Goal: Task Accomplishment & Management: Contribute content

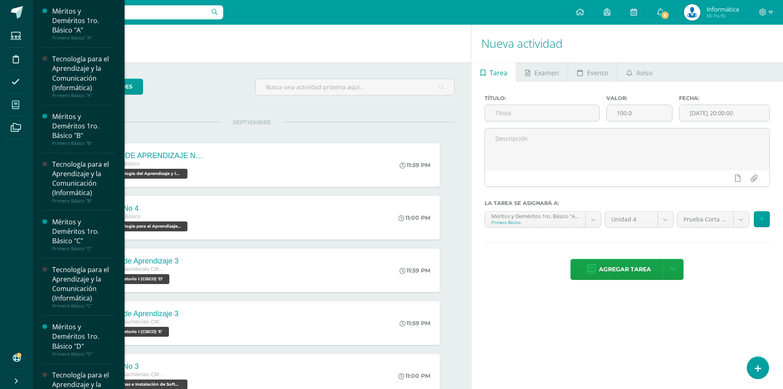
click at [12, 101] on icon at bounding box center [15, 105] width 7 height 8
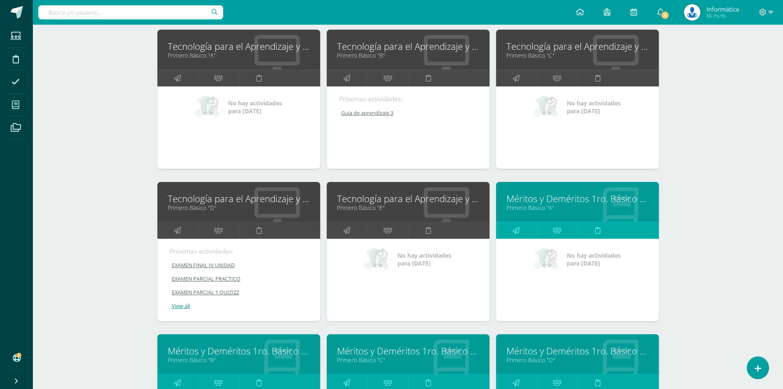
scroll to position [165, 0]
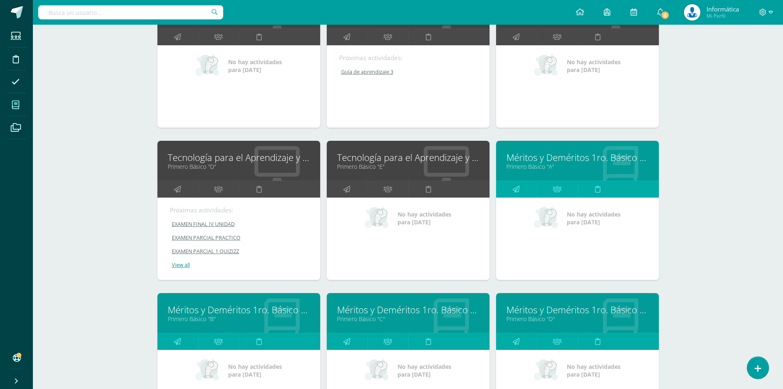
click at [166, 14] on input "text" at bounding box center [130, 12] width 185 height 14
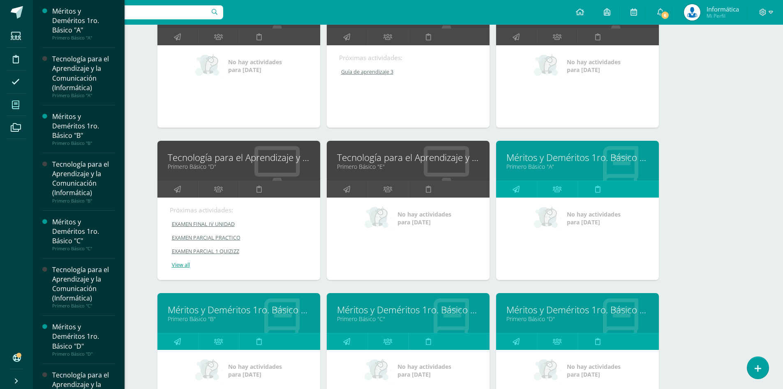
click at [25, 106] on link "Mis cursos" at bounding box center [17, 104] width 20 height 23
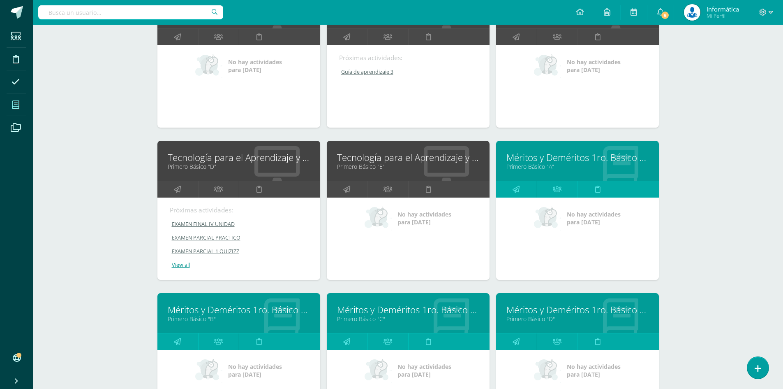
scroll to position [0, 0]
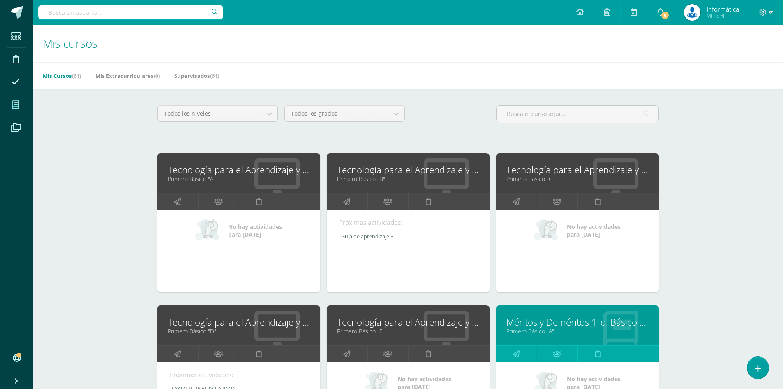
drag, startPoint x: 243, startPoint y: 168, endPoint x: 248, endPoint y: 155, distance: 13.4
click at [243, 168] on link "Tecnología para el Aprendizaje y la Comunicación (Informática)" at bounding box center [239, 169] width 142 height 13
click at [149, 17] on input "text" at bounding box center [130, 12] width 185 height 14
paste input "Guillermo Chocoj"
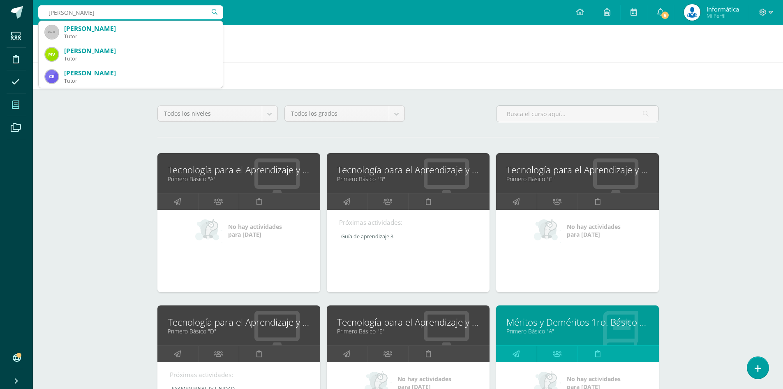
type input "Guillermo Chocoj"
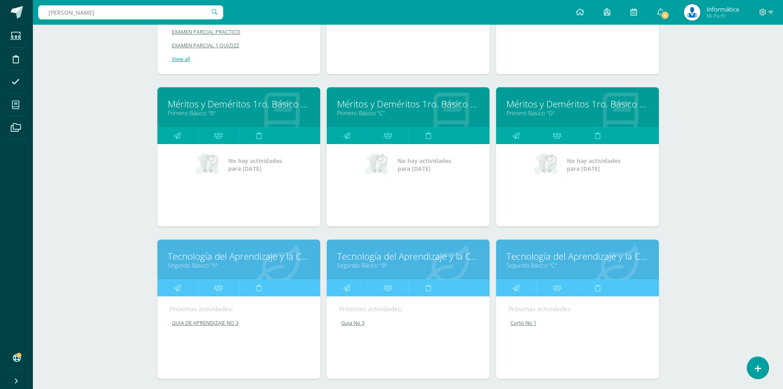
scroll to position [535, 0]
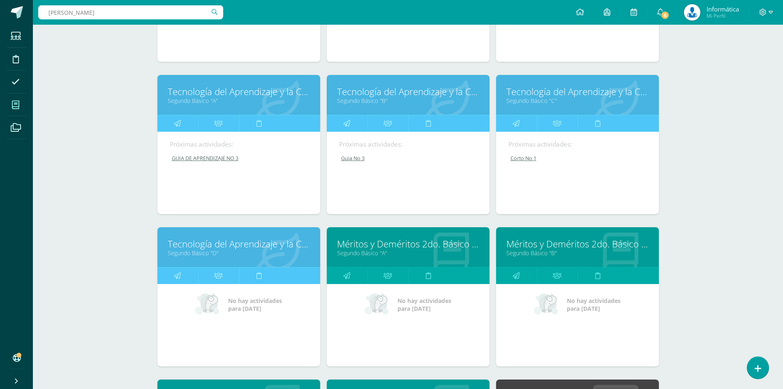
drag, startPoint x: 371, startPoint y: 100, endPoint x: 388, endPoint y: 74, distance: 30.6
click at [371, 100] on link "Segundo Básico "B"" at bounding box center [408, 101] width 142 height 8
click at [521, 100] on link "Segundo Básico "C"" at bounding box center [578, 101] width 142 height 8
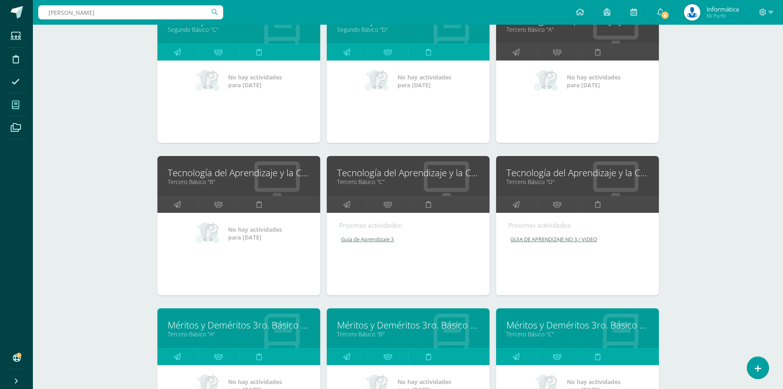
scroll to position [828, 0]
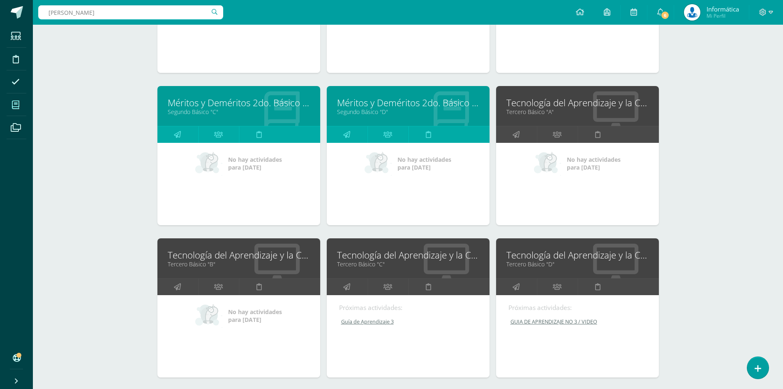
click at [190, 257] on link "Tecnología del Aprendizaje y la Comunicación (TIC)" at bounding box center [239, 254] width 142 height 13
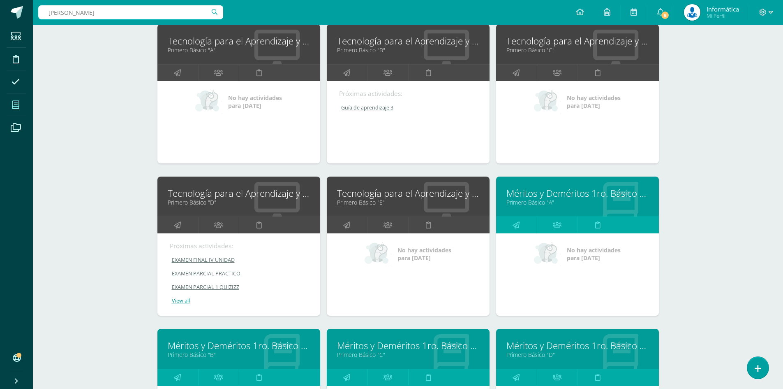
scroll to position [0, 0]
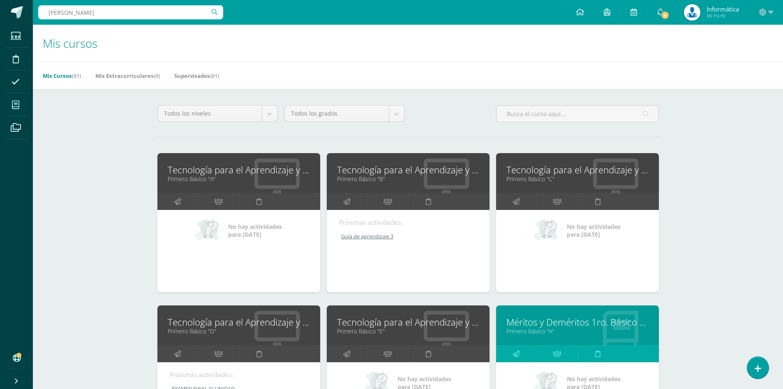
click at [186, 173] on link "Tecnología para el Aprendizaje y la Comunicación (Informática)" at bounding box center [239, 169] width 142 height 13
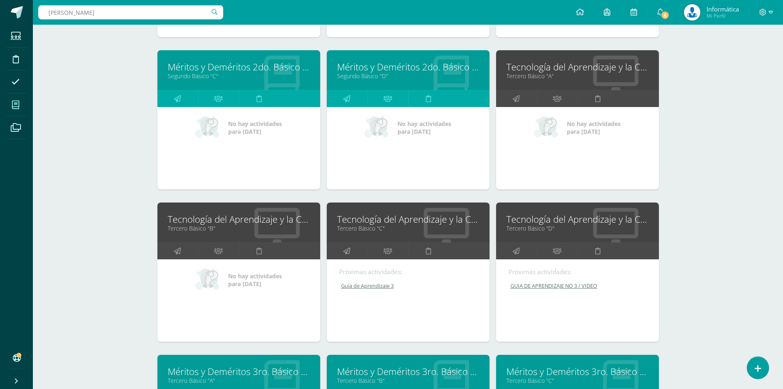
scroll to position [905, 0]
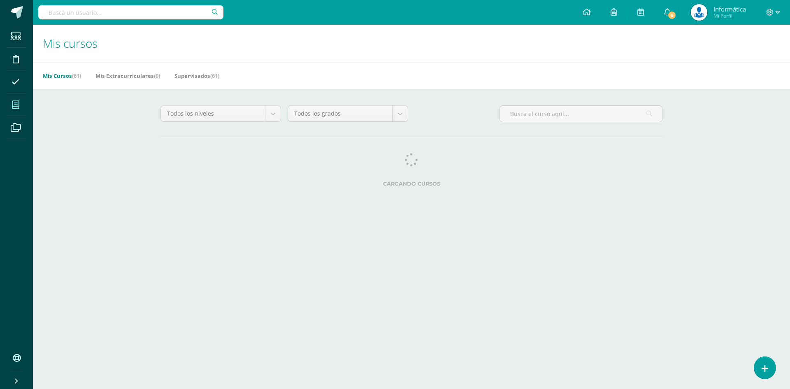
click at [156, 10] on input "text" at bounding box center [130, 12] width 185 height 14
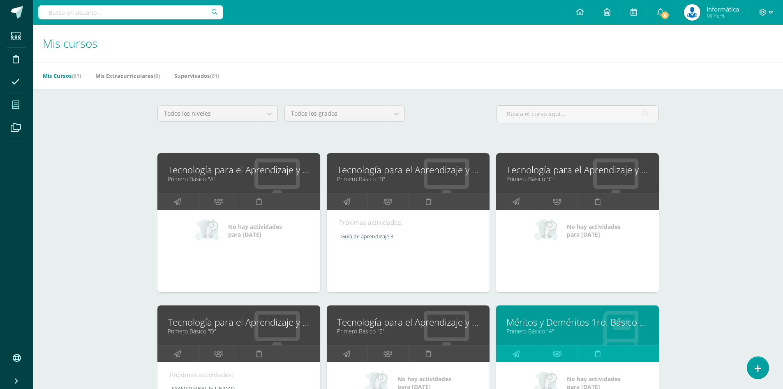
paste input "Diego Juárez"
type input "Diego Juárez"
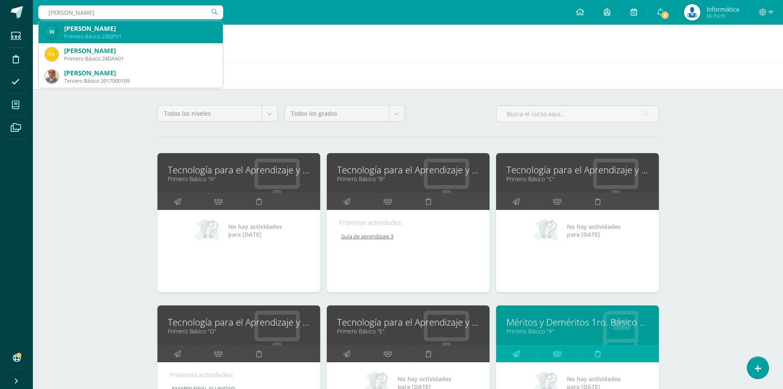
click at [157, 32] on div "Diego Efraín Juárez Pineda" at bounding box center [140, 28] width 152 height 9
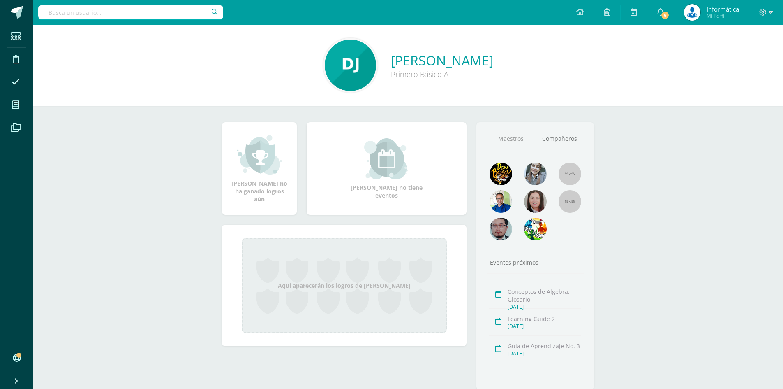
click at [149, 18] on input "text" at bounding box center [130, 12] width 185 height 14
paste input "Diego Juárez"
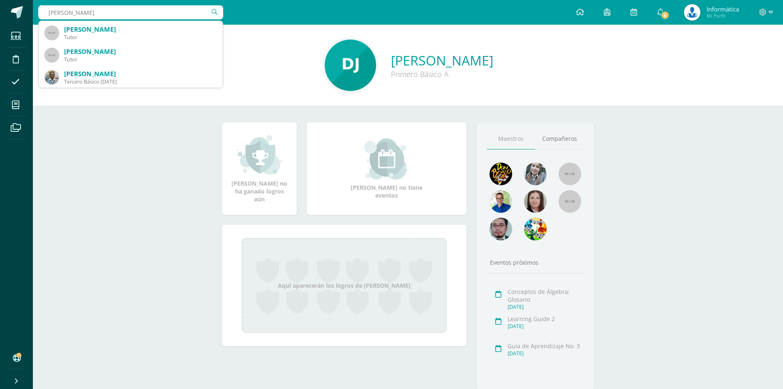
scroll to position [311, 0]
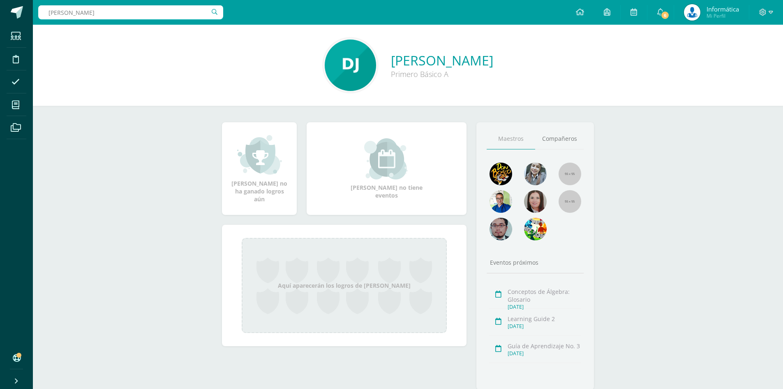
drag, startPoint x: 438, startPoint y: 82, endPoint x: 312, endPoint y: 42, distance: 132.9
click at [333, 47] on div "Diego Efraín Juárez Pineda Primero Básico A" at bounding box center [407, 65] width 737 height 55
click at [173, 12] on input "Diego Juárez" at bounding box center [130, 12] width 185 height 14
paste input "Brayan Alexander chooj"
drag, startPoint x: 174, startPoint y: 12, endPoint x: 0, endPoint y: -9, distance: 174.8
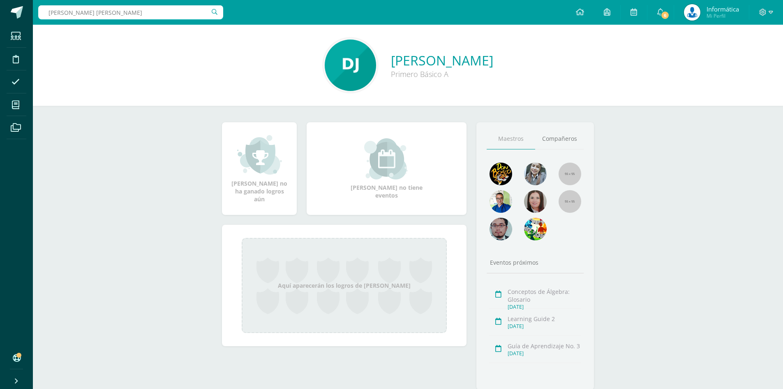
click at [0, 0] on html "Estudiantes Disciplina Asistencia Mis cursos Archivos Soporte Centro de ayuda Ú…" at bounding box center [391, 208] width 783 height 416
paste input "text"
type input "Brayan Alexander chooj"
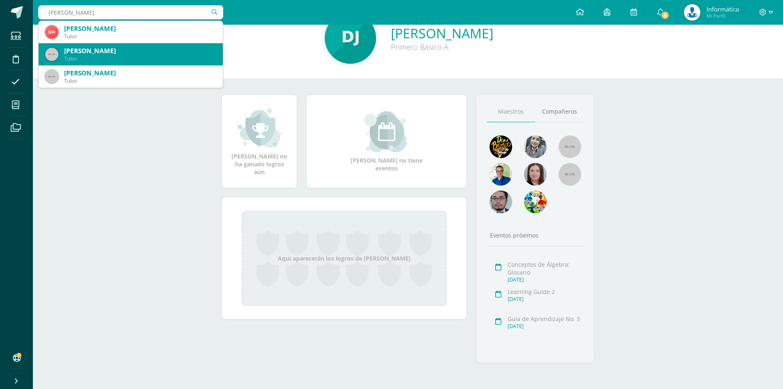
scroll to position [0, 0]
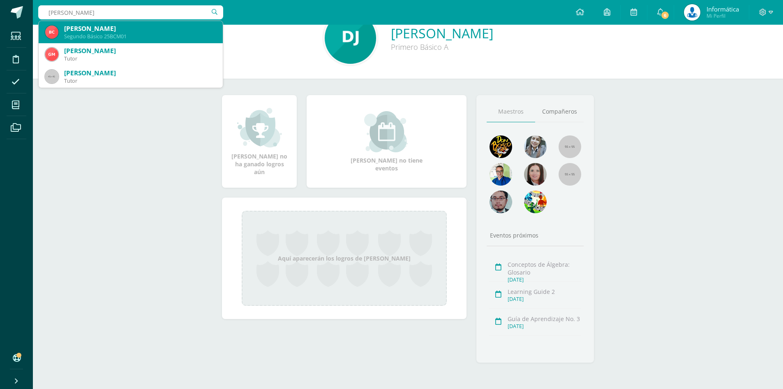
click at [141, 42] on div "Brayan Alexander Chocoj Marcos Segundo Básico 25BCM01" at bounding box center [130, 32] width 171 height 22
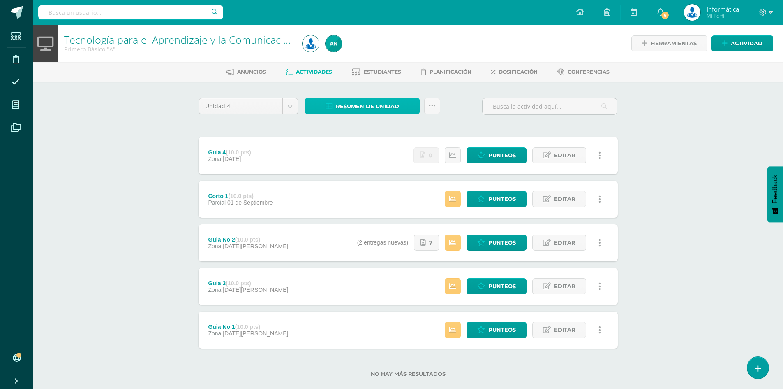
click at [362, 108] on span "Resumen de unidad" at bounding box center [367, 106] width 63 height 15
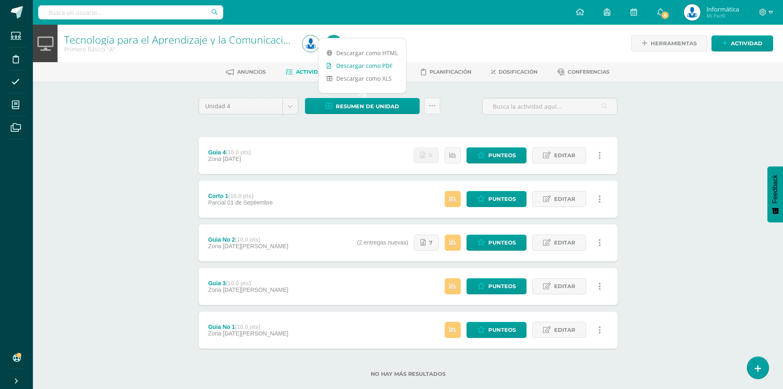
click at [365, 66] on link "Descargar como PDF" at bounding box center [363, 65] width 88 height 13
click at [648, 160] on div "Tecnología para el Aprendizaje y la Comunicación (Informática) Primero Básico "…" at bounding box center [408, 214] width 751 height 378
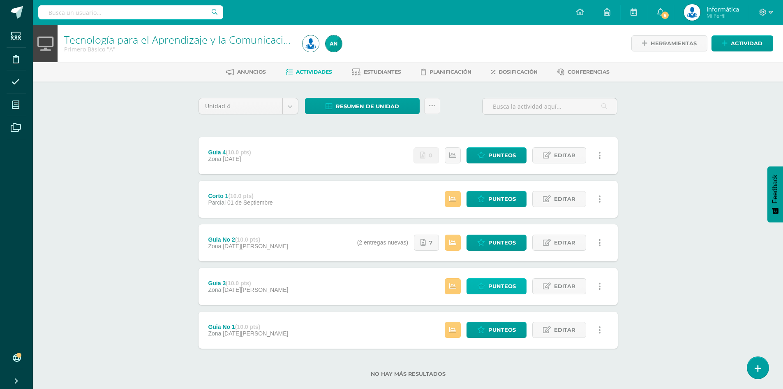
click at [490, 292] on span "Punteos" at bounding box center [503, 285] width 28 height 15
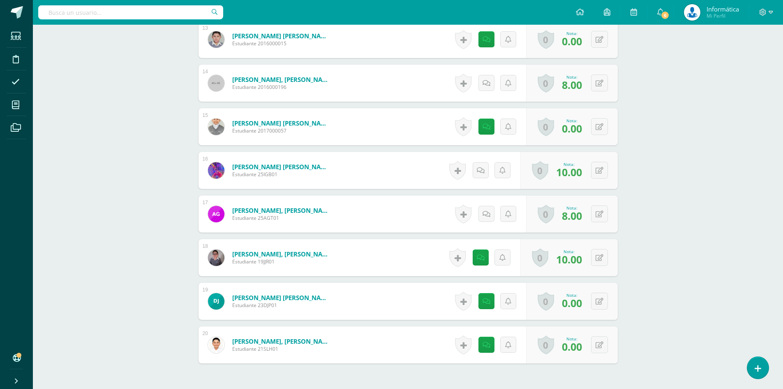
scroll to position [829, 0]
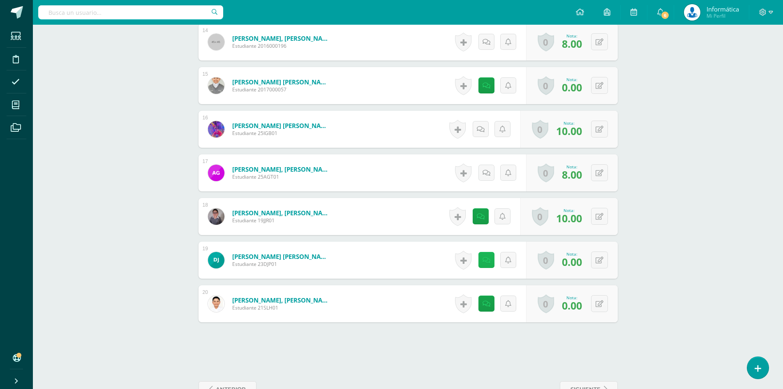
click at [487, 264] on link at bounding box center [487, 260] width 16 height 16
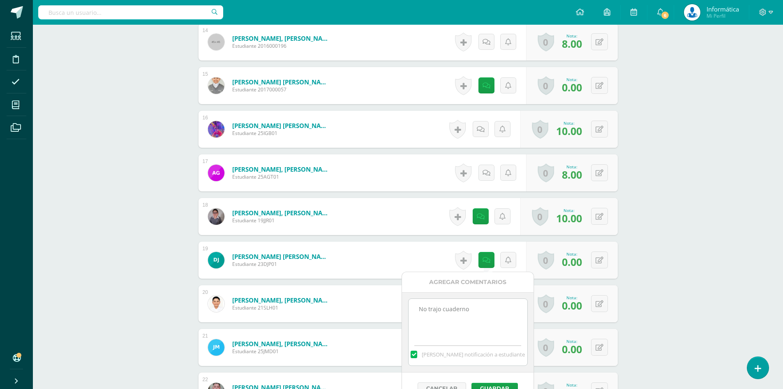
drag, startPoint x: 484, startPoint y: 316, endPoint x: 382, endPoint y: 311, distance: 101.3
click at [382, 311] on body "Estudiantes Disciplina Asistencia Mis cursos Archivos Soporte Centro de ayuda Ú…" at bounding box center [391, 10] width 783 height 1678
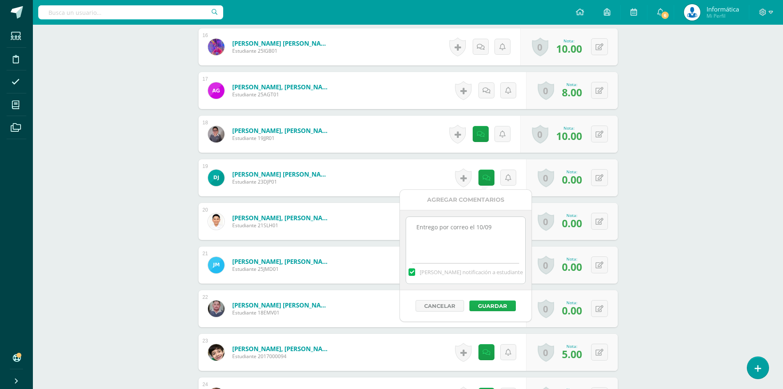
type textarea "Entrego por correo el 10/09"
click at [499, 308] on button "Guardar" at bounding box center [493, 305] width 46 height 11
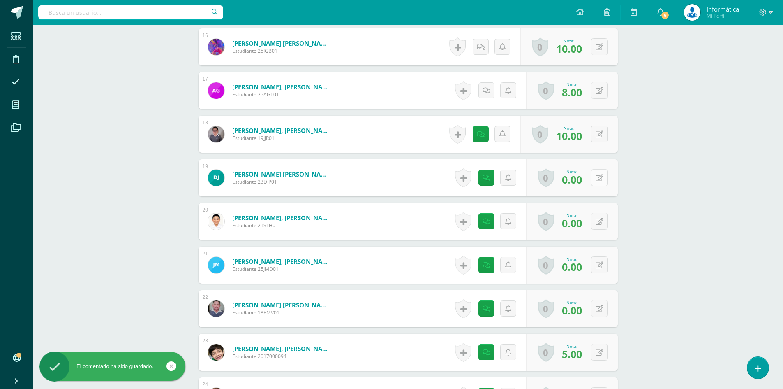
click at [604, 179] on button at bounding box center [599, 177] width 17 height 17
type input "10"
click at [652, 167] on div "Tecnología para el Aprendizaje y la Comunicación (Informática) Primero Básico "…" at bounding box center [408, 72] width 751 height 1918
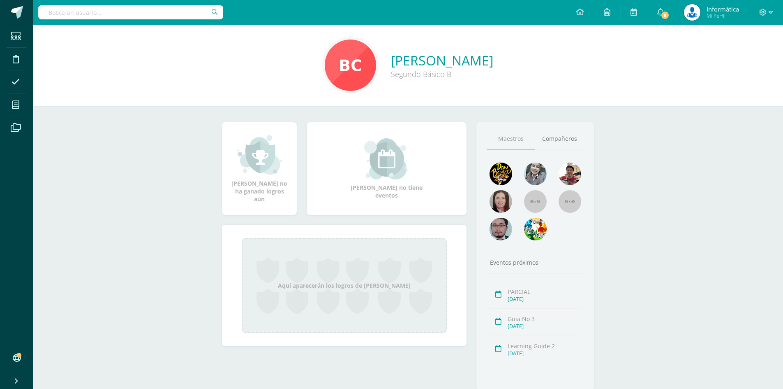
drag, startPoint x: 411, startPoint y: 75, endPoint x: 350, endPoint y: 60, distance: 63.0
click at [391, 60] on div "[PERSON_NAME] [PERSON_NAME] Básico B" at bounding box center [442, 65] width 102 height 28
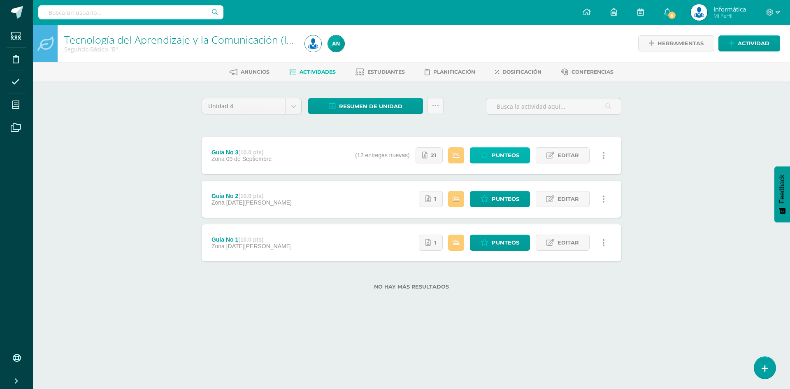
click at [498, 158] on span "Punteos" at bounding box center [505, 155] width 28 height 15
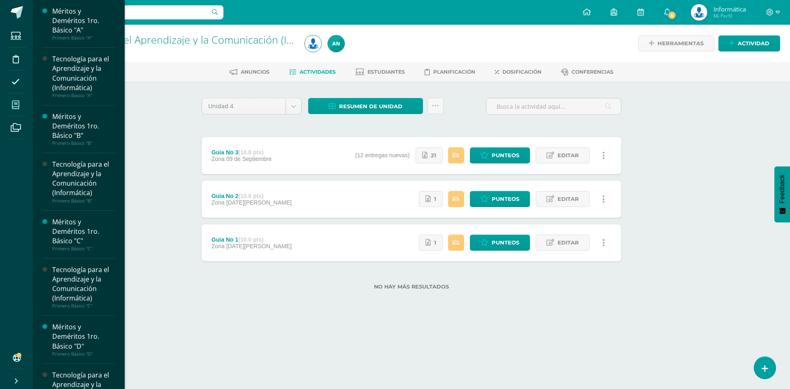
click at [25, 104] on link "Mis cursos" at bounding box center [17, 104] width 20 height 23
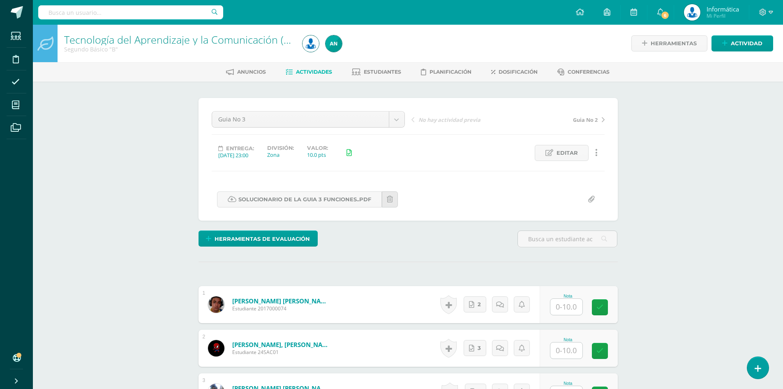
scroll to position [123, 0]
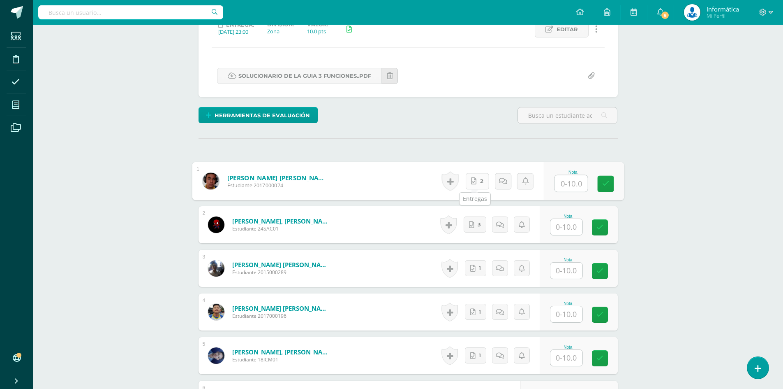
click at [475, 177] on link "2" at bounding box center [477, 181] width 23 height 16
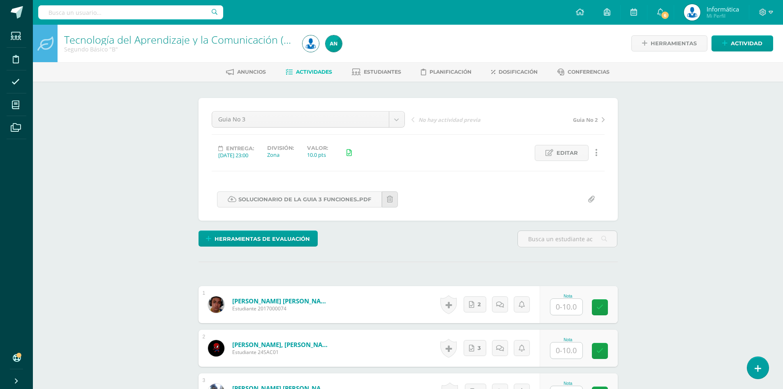
drag, startPoint x: 264, startPoint y: 157, endPoint x: 221, endPoint y: 154, distance: 43.3
click at [218, 155] on div "Entrega: [DATE] 23:00" at bounding box center [236, 152] width 49 height 14
click at [554, 151] on link "Editar" at bounding box center [562, 153] width 54 height 16
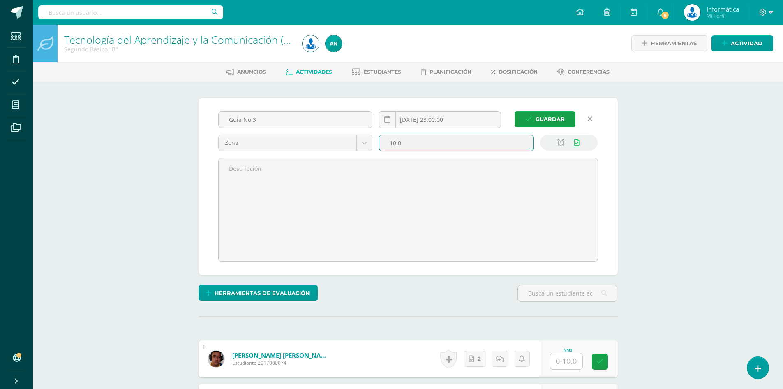
click at [445, 142] on input "10.0" at bounding box center [457, 143] width 154 height 16
click at [436, 114] on input "[DATE] 23:00:00" at bounding box center [440, 119] width 121 height 16
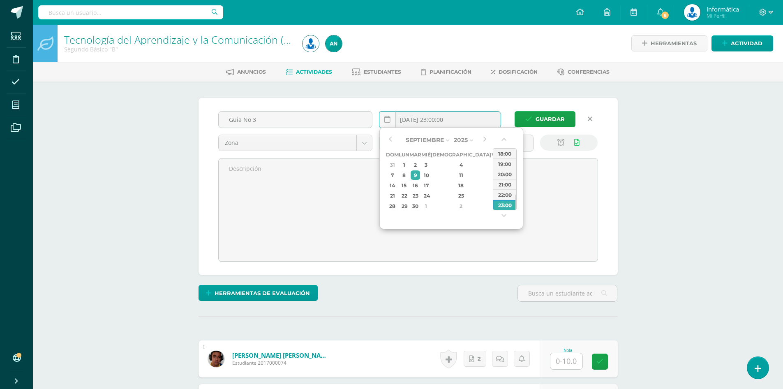
type input "[DATE] 23:00"
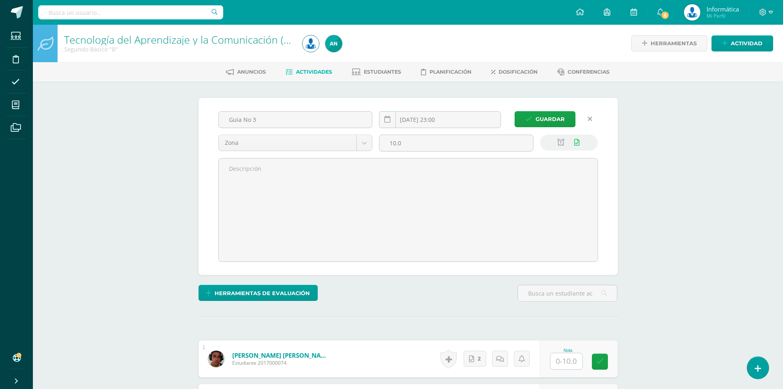
click at [586, 120] on link at bounding box center [590, 119] width 16 height 16
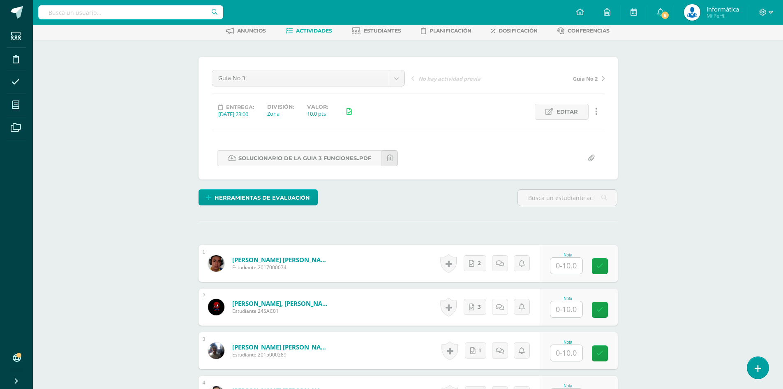
scroll to position [288, 0]
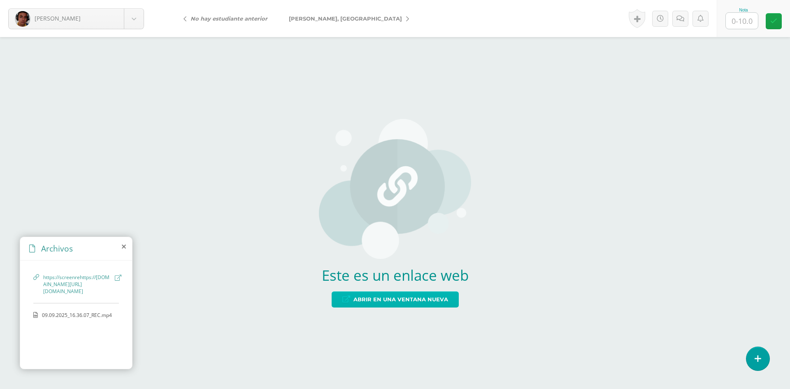
click at [398, 299] on span "Abrir en una ventana nueva" at bounding box center [400, 299] width 95 height 15
click at [73, 322] on div "09.09.2025_16.36.07_REC.mp4" at bounding box center [76, 318] width 86 height 15
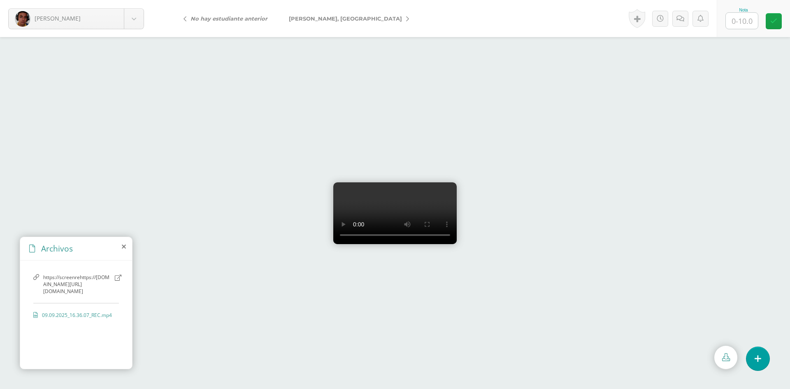
click at [361, 182] on video at bounding box center [394, 213] width 123 height 62
click at [747, 19] on input "text" at bounding box center [741, 21] width 32 height 16
type input "10"
click at [700, 64] on div at bounding box center [395, 213] width 790 height 352
click at [325, 21] on span "[PERSON_NAME], [GEOGRAPHIC_DATA]" at bounding box center [345, 18] width 113 height 7
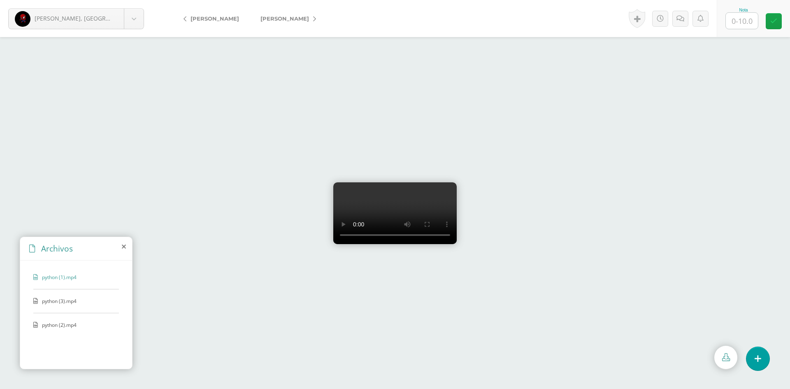
click at [73, 304] on span "python (3).mp4" at bounding box center [75, 300] width 67 height 7
click at [54, 323] on span "python (2).mp4" at bounding box center [75, 324] width 67 height 7
click at [740, 24] on input "text" at bounding box center [741, 21] width 32 height 16
type input "8"
click at [740, 85] on div at bounding box center [395, 213] width 790 height 352
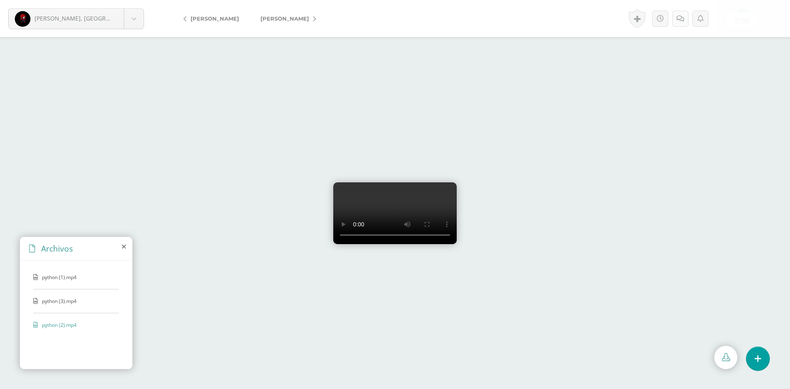
click at [679, 25] on div "Historial de actividad Santiago Arévalo ha subido python (2).mp4 Sept. 9, 2025,…" at bounding box center [671, 18] width 91 height 37
click at [689, 26] on link at bounding box center [689, 19] width 16 height 16
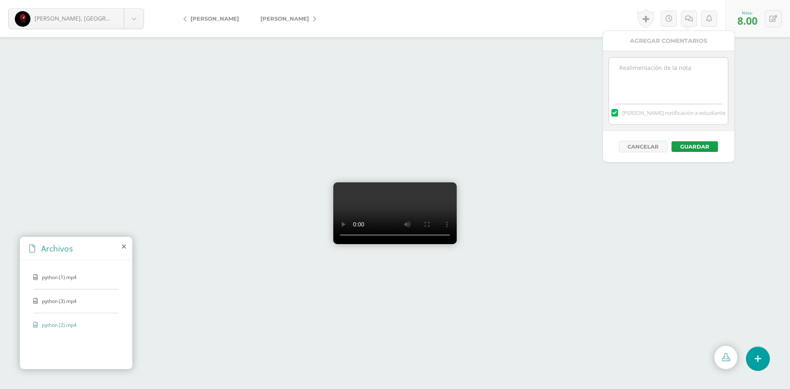
click at [660, 86] on textarea at bounding box center [668, 78] width 119 height 41
type textarea "La mayoria de erros que te aparecen se deben a identado, ten cuidado en como po…"
drag, startPoint x: 648, startPoint y: 99, endPoint x: 615, endPoint y: 63, distance: 48.0
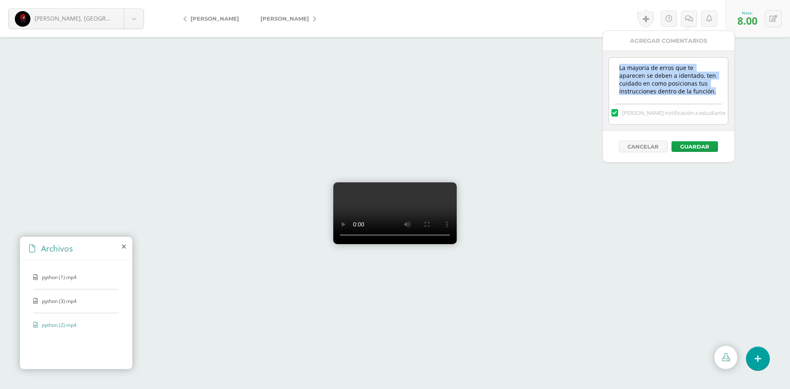
click at [615, 63] on div "La mayoria de erros que te aparecen se deben a identado, ten cuidado en como po…" at bounding box center [668, 90] width 120 height 67
copy textarea
click at [658, 83] on textarea "La mayoria de erros que te aparecen se deben a identado, ten cuidado en como po…" at bounding box center [668, 78] width 119 height 41
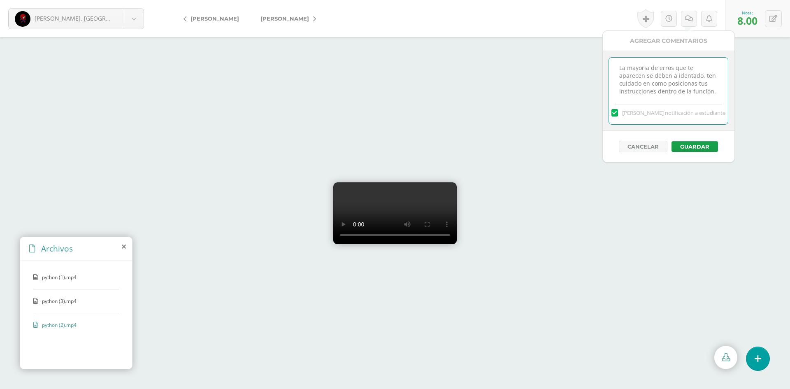
click at [658, 83] on textarea "La mayoria de erros que te aparecen se deben a identado, ten cuidado en como po…" at bounding box center [668, 78] width 119 height 41
paste textarea "La mayoría de errores que te aparecen se deben haber identado, ten cuidado en c…"
type textarea "La mayoría de errores que te aparecen se deben haber identado, ten cuidado en c…"
click at [685, 151] on button "Guardar" at bounding box center [694, 146] width 46 height 11
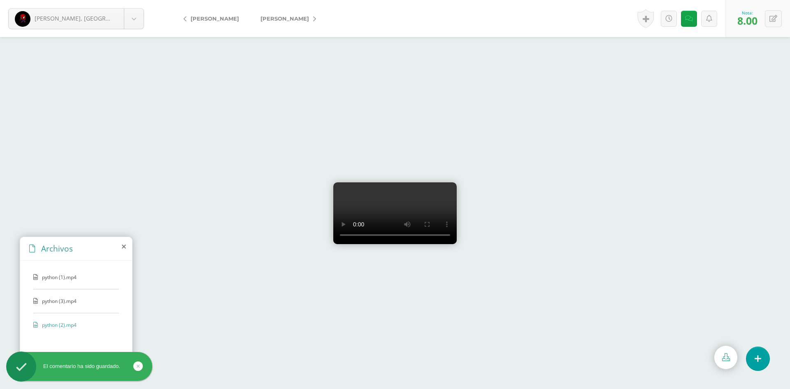
click at [287, 17] on span "Castañeda, Alejandro" at bounding box center [284, 18] width 49 height 7
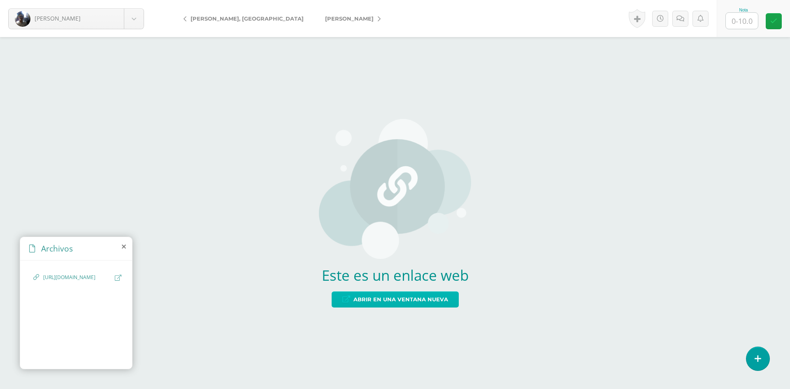
click at [389, 296] on span "Abrir en una ventana nueva" at bounding box center [400, 299] width 95 height 15
click at [746, 13] on input "text" at bounding box center [741, 21] width 32 height 16
type input "10"
click at [519, 34] on form "[PERSON_NAME] [PERSON_NAME], [PERSON_NAME][GEOGRAPHIC_DATA][GEOGRAPHIC_DATA] [P…" at bounding box center [395, 18] width 790 height 37
click at [314, 17] on link "[PERSON_NAME]" at bounding box center [350, 19] width 73 height 20
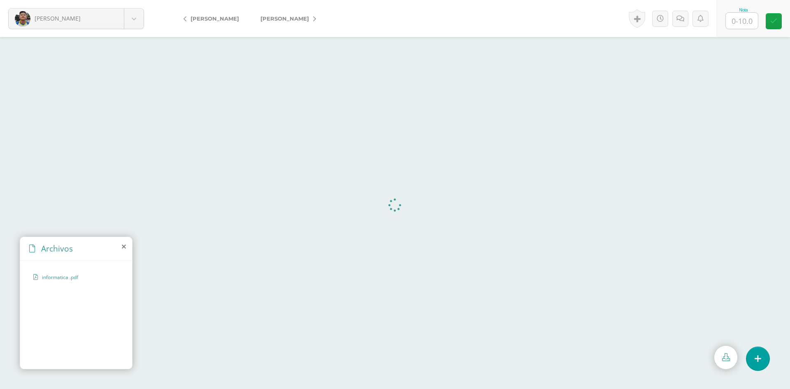
click at [753, 28] on input "text" at bounding box center [741, 21] width 32 height 16
type input "6"
click at [684, 21] on link at bounding box center [680, 19] width 16 height 16
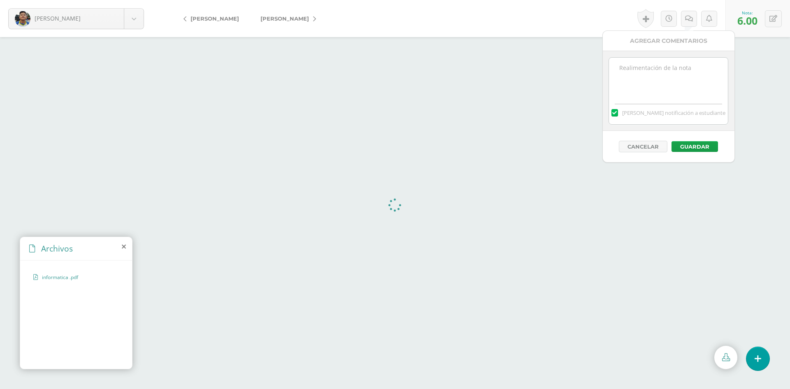
click at [683, 69] on textarea at bounding box center [668, 78] width 119 height 41
type textarea "La intruccion fue realizar un video no documento"
click at [702, 144] on button "Guardar" at bounding box center [694, 146] width 46 height 11
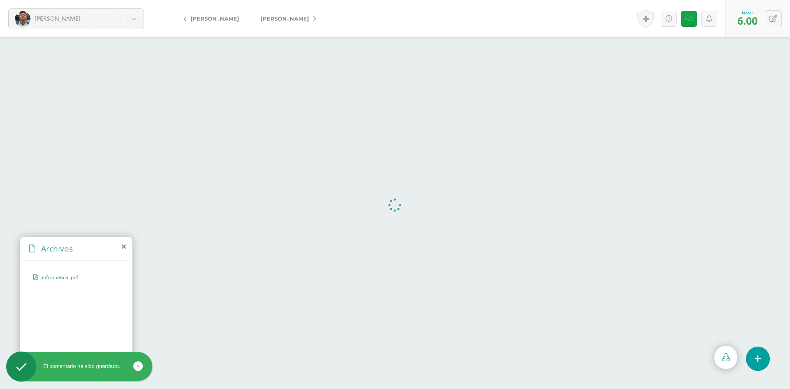
click at [307, 20] on span "[PERSON_NAME]" at bounding box center [284, 18] width 49 height 7
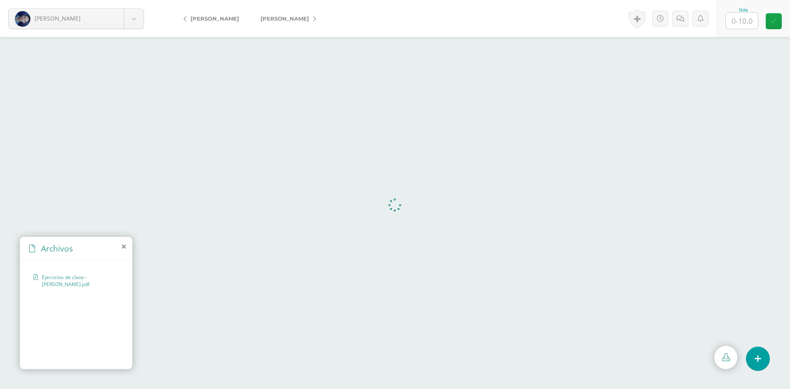
click at [747, 25] on input "text" at bounding box center [741, 21] width 32 height 16
type input "6"
click at [680, 18] on icon at bounding box center [680, 18] width 8 height 7
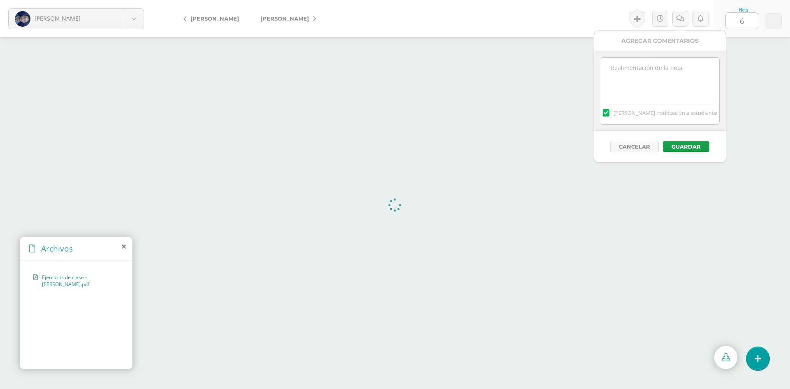
click at [653, 88] on textarea at bounding box center [659, 78] width 119 height 41
click at [653, 77] on textarea "La instruccion fue grabar un video no documento" at bounding box center [659, 78] width 119 height 41
drag, startPoint x: 638, startPoint y: 77, endPoint x: 676, endPoint y: 81, distance: 37.6
click at [639, 77] on textarea "La instruccion fue grabar un video no documento" at bounding box center [659, 78] width 119 height 41
drag, startPoint x: 676, startPoint y: 80, endPoint x: 593, endPoint y: 65, distance: 84.5
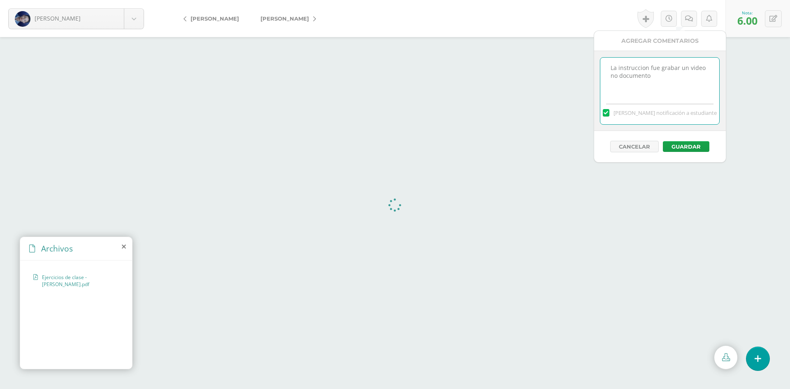
click at [593, 65] on div "Agregar Comentarios La instruccion fue grabar un video no documento Mandar noti…" at bounding box center [659, 96] width 132 height 132
paste textarea "ón fue grabar un video,"
type textarea "La instrucción fue grabar un video, no documento"
click at [690, 148] on button "Guardar" at bounding box center [686, 146] width 46 height 11
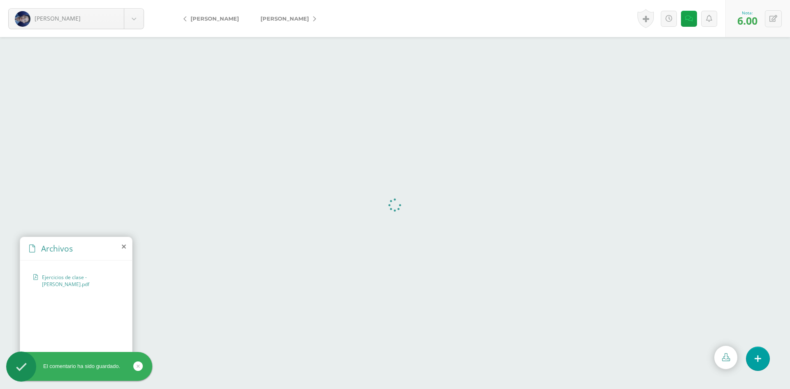
click at [272, 21] on span "Chocoj, Brayan" at bounding box center [284, 18] width 49 height 7
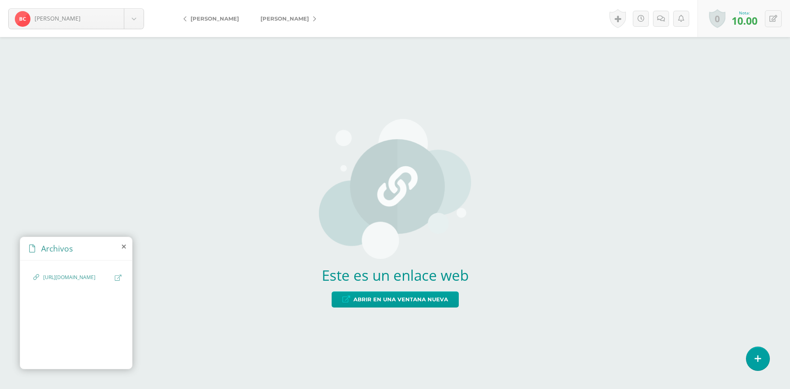
click at [429, 289] on div "Este es un enlace web Abrir en una ventana nueva" at bounding box center [395, 212] width 152 height 221
click at [429, 295] on span "Abrir en una ventana nueva" at bounding box center [400, 299] width 95 height 15
click at [295, 14] on link "[PERSON_NAME]" at bounding box center [286, 19] width 73 height 20
click at [417, 295] on span "Abrir en una ventana nueva" at bounding box center [400, 299] width 95 height 15
click at [397, 306] on span "Abrir en una ventana nueva" at bounding box center [400, 299] width 95 height 15
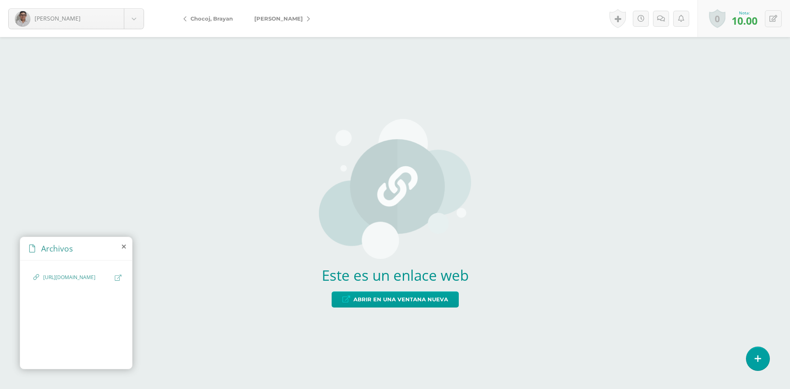
click at [285, 16] on span "[PERSON_NAME]" at bounding box center [278, 18] width 49 height 7
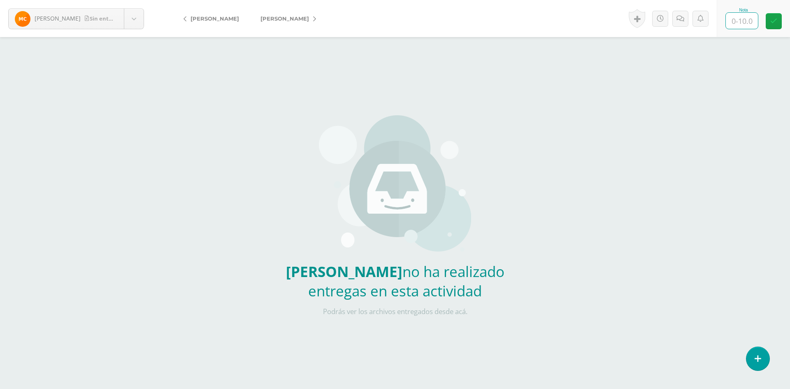
click at [735, 23] on input "text" at bounding box center [741, 21] width 32 height 16
type input "0"
click at [724, 91] on div "[PERSON_NAME] Sin entrega [PERSON_NAME], [PERSON_NAME][GEOGRAPHIC_DATA][GEOGRAP…" at bounding box center [395, 171] width 790 height 342
click at [681, 17] on icon at bounding box center [680, 18] width 8 height 7
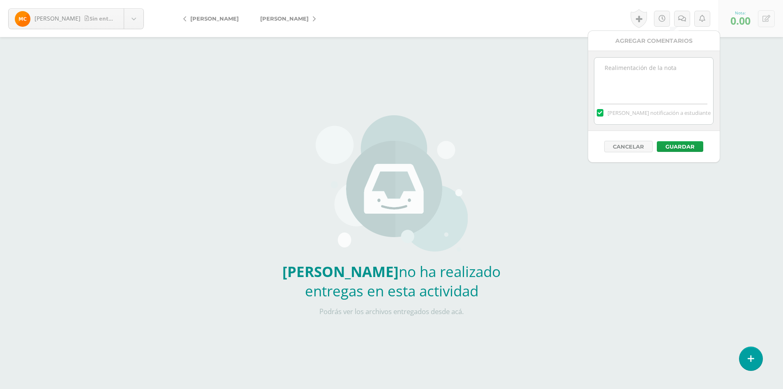
click at [666, 74] on textarea at bounding box center [654, 78] width 119 height 41
type textarea "No entrego la actividad"
click at [694, 147] on button "Guardar" at bounding box center [679, 146] width 46 height 11
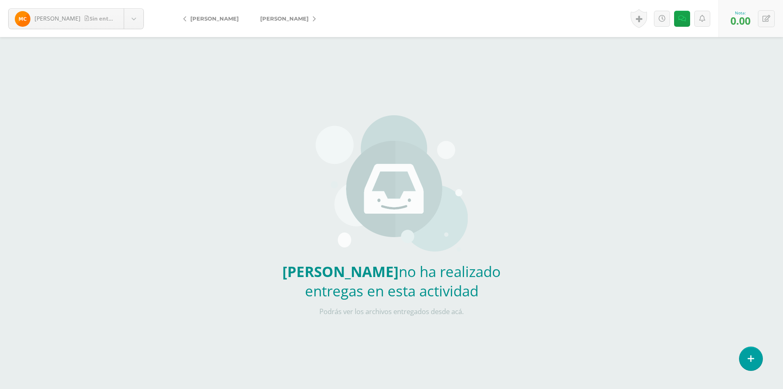
drag, startPoint x: 303, startPoint y: 22, endPoint x: 311, endPoint y: 26, distance: 9.7
click at [303, 22] on link "[PERSON_NAME]" at bounding box center [286, 19] width 73 height 20
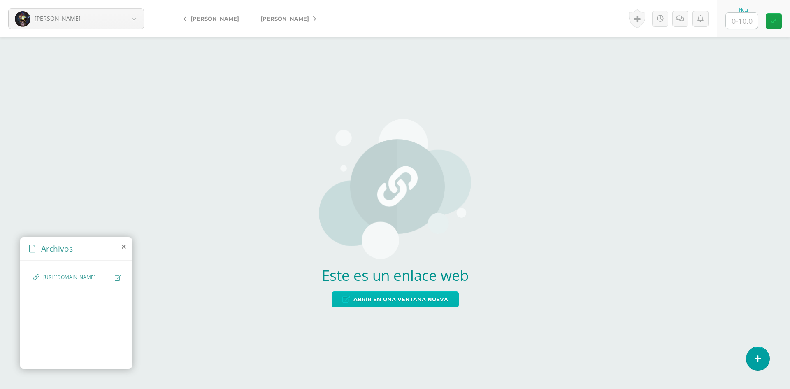
click at [415, 297] on span "Abrir en una ventana nueva" at bounding box center [400, 299] width 95 height 15
click at [736, 19] on input "text" at bounding box center [741, 21] width 32 height 16
type input "10"
click at [686, 76] on div "Este es un enlace web Abrir en una ventana nueva" at bounding box center [395, 213] width 790 height 352
click at [289, 24] on link "[PERSON_NAME]" at bounding box center [286, 19] width 73 height 20
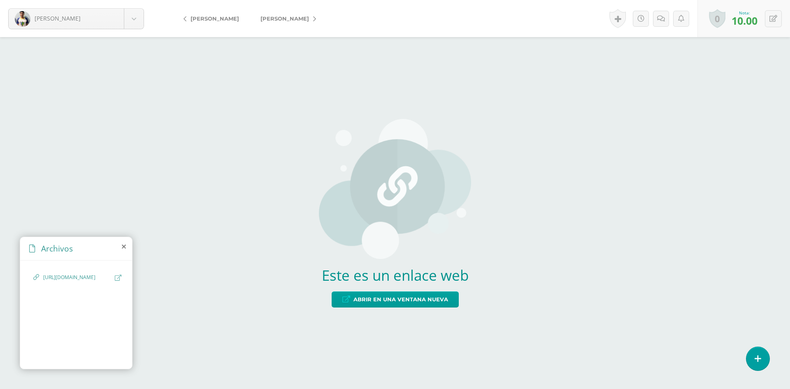
click at [287, 16] on span "[PERSON_NAME]" at bounding box center [284, 18] width 49 height 7
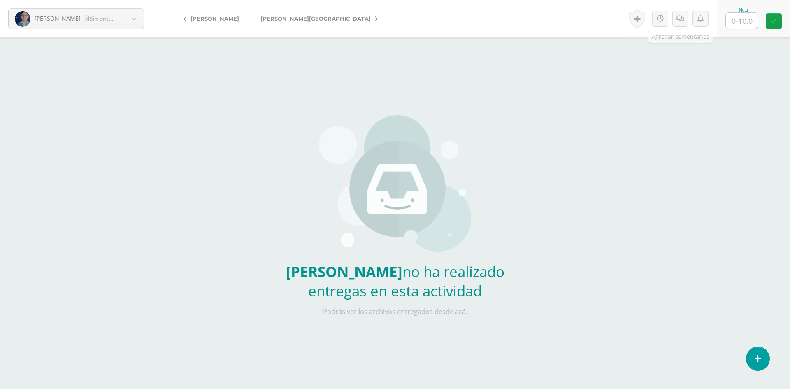
click at [739, 26] on input "text" at bounding box center [741, 21] width 32 height 16
click at [740, 23] on input "text" at bounding box center [741, 21] width 32 height 16
type input "0"
click at [746, 46] on div "[PERSON_NAME] entrega [PERSON_NAME], [PERSON_NAME][GEOGRAPHIC_DATA][GEOGRAPHIC_…" at bounding box center [395, 171] width 790 height 342
click at [683, 21] on icon at bounding box center [680, 18] width 8 height 7
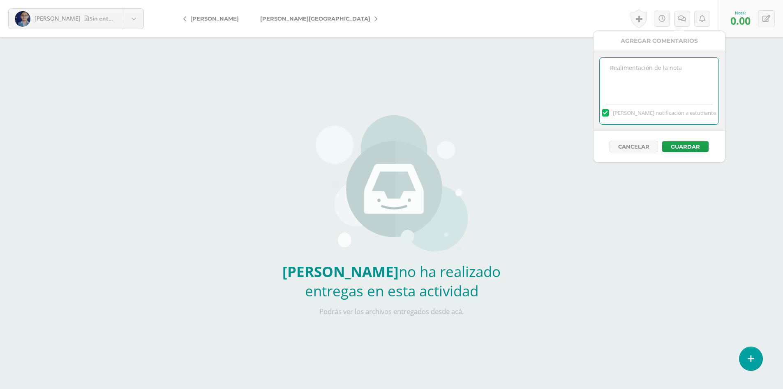
click at [678, 70] on textarea at bounding box center [659, 78] width 119 height 41
type textarea "No entrego actividad"
click at [684, 146] on button "Guardar" at bounding box center [686, 146] width 46 height 11
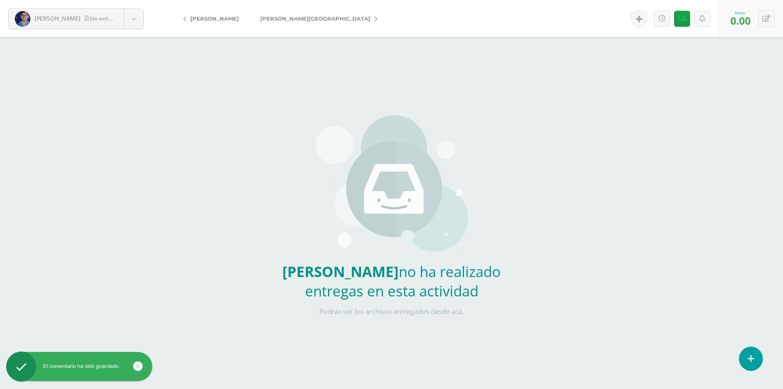
click at [312, 15] on span "[PERSON_NAME][GEOGRAPHIC_DATA]" at bounding box center [315, 18] width 110 height 7
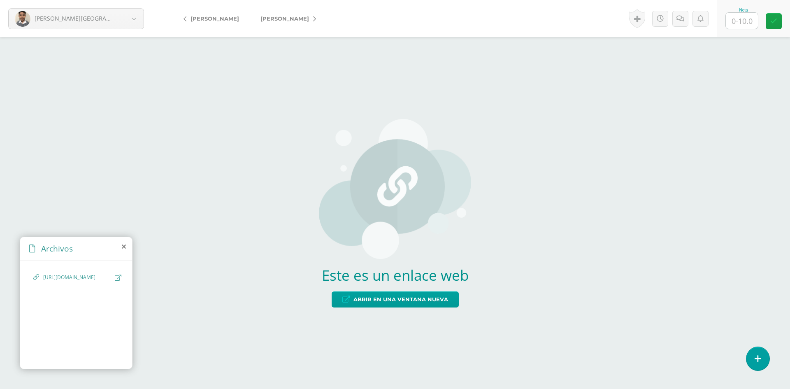
click at [348, 308] on div "Este es un enlace web Abrir en una ventana nueva" at bounding box center [395, 212] width 152 height 221
click at [425, 301] on span "Abrir en una ventana nueva" at bounding box center [400, 299] width 95 height 15
click at [410, 303] on span "Abrir en una ventana nueva" at bounding box center [400, 299] width 95 height 15
click at [748, 22] on input "text" at bounding box center [741, 21] width 32 height 16
type input "10"
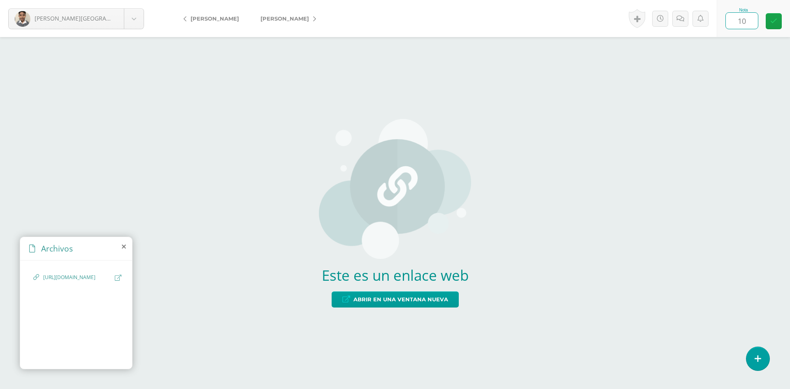
click at [446, 41] on div "Este es un enlace web Abrir en una ventana nueva" at bounding box center [395, 213] width 790 height 352
click at [292, 23] on link "[PERSON_NAME]" at bounding box center [286, 19] width 73 height 20
click at [403, 304] on span "Abrir en una ventana nueva" at bounding box center [400, 299] width 95 height 15
click at [728, 13] on div at bounding box center [741, 20] width 33 height 17
click at [739, 21] on input "text" at bounding box center [741, 21] width 32 height 16
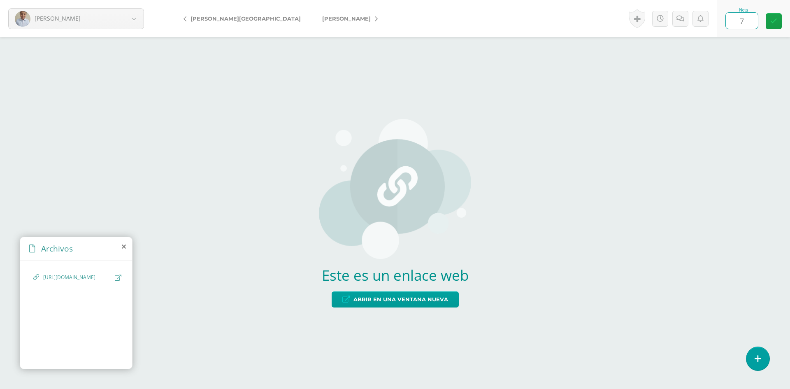
type input "7"
click at [728, 49] on div "Este es un enlace web Abrir en una ventana nueva" at bounding box center [395, 213] width 790 height 352
click at [682, 21] on icon at bounding box center [680, 18] width 8 height 7
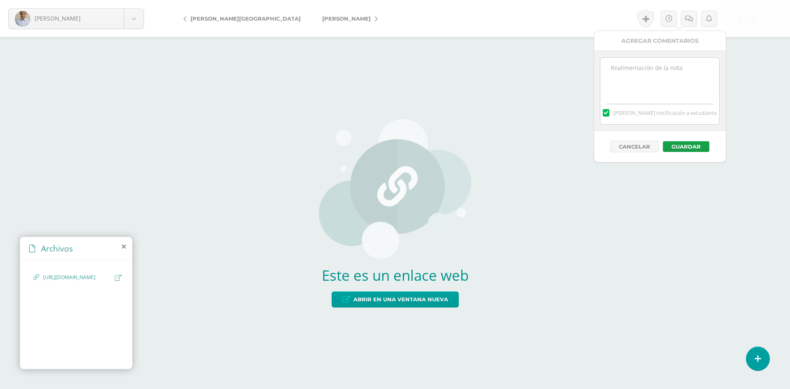
click at [665, 86] on textarea at bounding box center [659, 78] width 119 height 41
type textarea "En ejercicio 3 tienes mal la co"
drag, startPoint x: 696, startPoint y: 76, endPoint x: 544, endPoint y: 72, distance: 152.2
click at [544, 72] on body "García, Oscar Alvarado, Julio Arévalo, Santiago Castañeda, Alejandro Castillo, …" at bounding box center [395, 194] width 790 height 389
paste textarea "En el ejercicio 3 tienes mal la condicional, ya que solo verificas si los 3 son…"
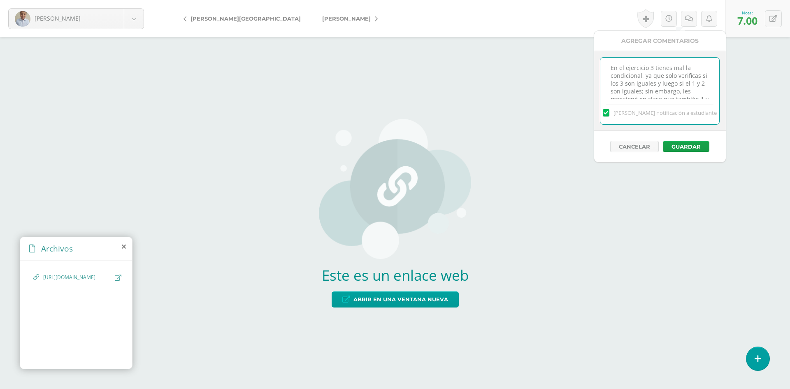
scroll to position [35, 0]
type textarea "En el ejercicio 3 tienes mal la condicional, ya que solo verificas si los 3 son…"
click at [691, 146] on button "Guardar" at bounding box center [686, 146] width 46 height 11
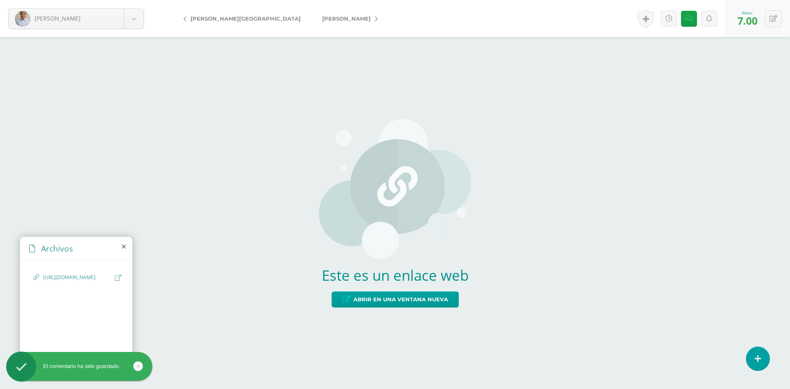
click at [322, 21] on span "[PERSON_NAME]" at bounding box center [346, 18] width 49 height 7
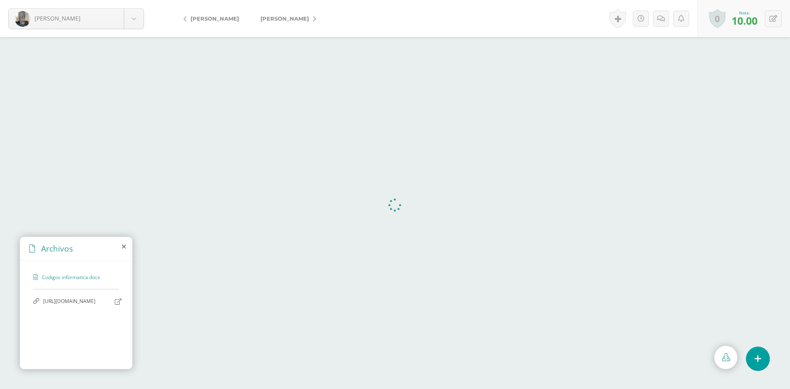
click at [81, 304] on span "[URL][DOMAIN_NAME]" at bounding box center [76, 301] width 67 height 8
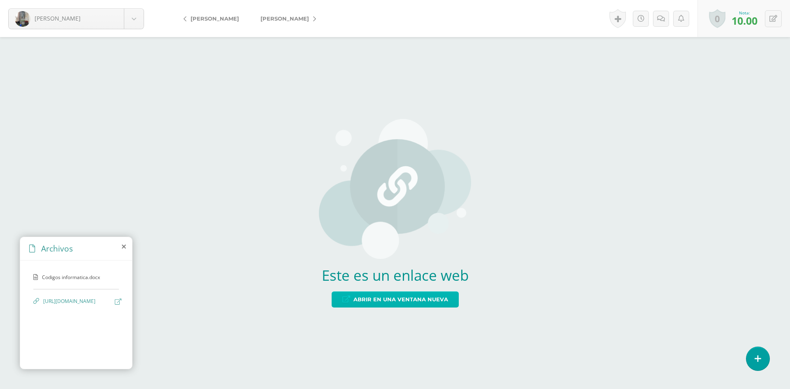
click at [422, 302] on span "Abrir en una ventana nueva" at bounding box center [400, 299] width 95 height 15
drag, startPoint x: 334, startPoint y: 110, endPoint x: 237, endPoint y: 6, distance: 142.0
click at [334, 110] on div "Este es un enlace web Abrir en una ventana nueva" at bounding box center [395, 212] width 152 height 221
click at [273, 17] on span "[PERSON_NAME]" at bounding box center [284, 18] width 49 height 7
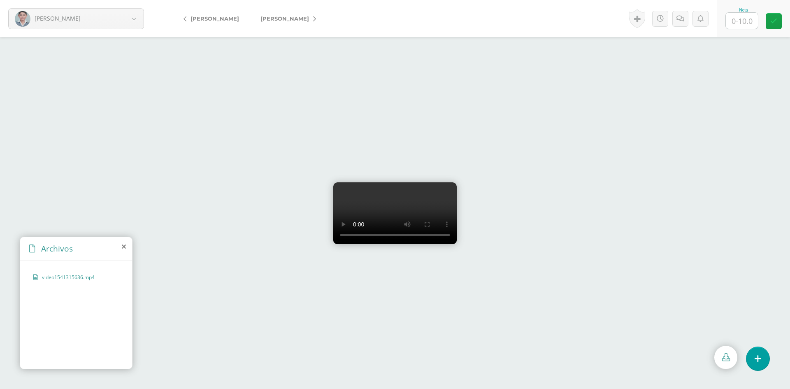
click at [732, 21] on input "text" at bounding box center [741, 21] width 32 height 16
type input "10"
click at [466, 24] on form "[PERSON_NAME] [PERSON_NAME], [PERSON_NAME][GEOGRAPHIC_DATA][GEOGRAPHIC_DATA] [P…" at bounding box center [395, 18] width 790 height 37
click at [271, 23] on link "[PERSON_NAME]" at bounding box center [286, 19] width 73 height 20
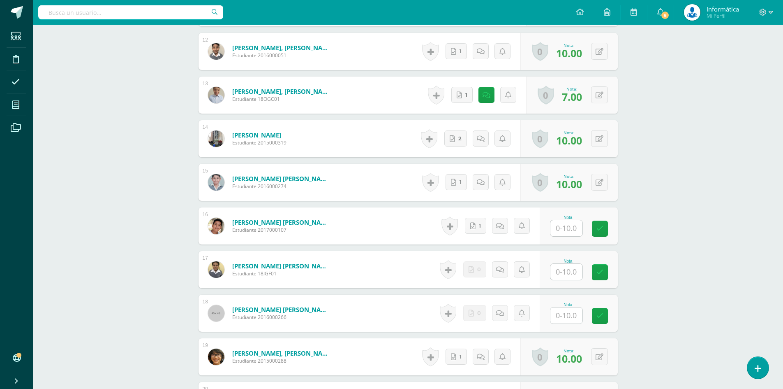
scroll to position [774, 0]
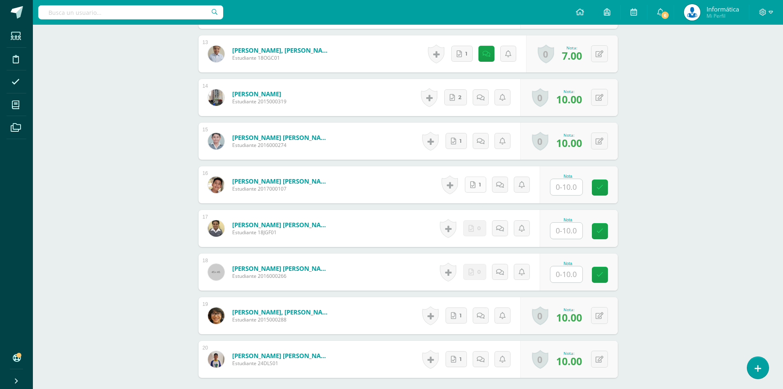
click at [473, 189] on link "1" at bounding box center [475, 184] width 21 height 16
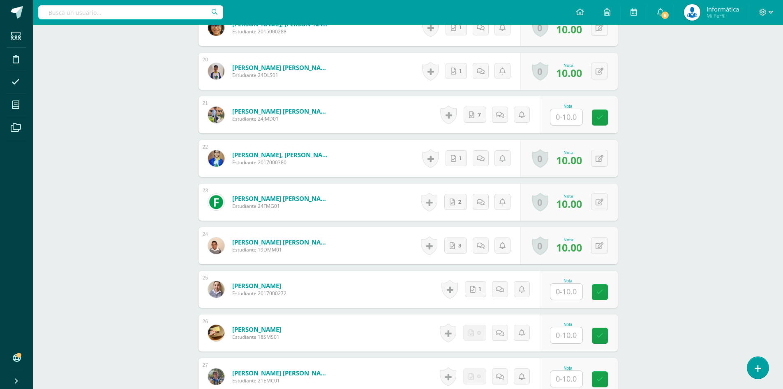
scroll to position [1267, 0]
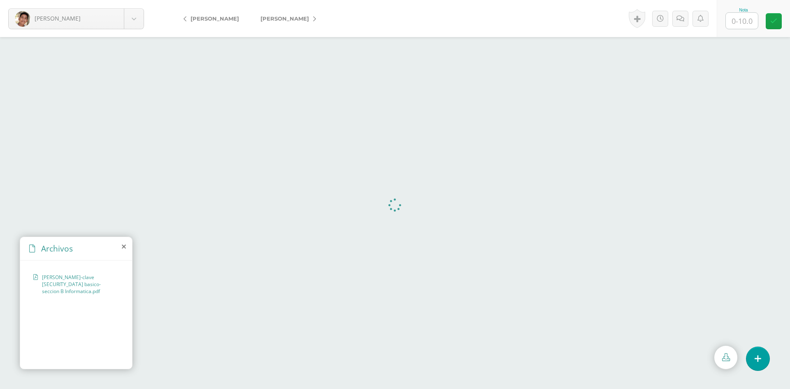
click at [732, 21] on input "text" at bounding box center [741, 21] width 32 height 16
type input "10"
click at [429, 7] on form "[PERSON_NAME] [PERSON_NAME], [PERSON_NAME][GEOGRAPHIC_DATA][GEOGRAPHIC_DATA] [P…" at bounding box center [395, 18] width 790 height 37
click at [262, 23] on link "[PERSON_NAME]" at bounding box center [286, 19] width 73 height 20
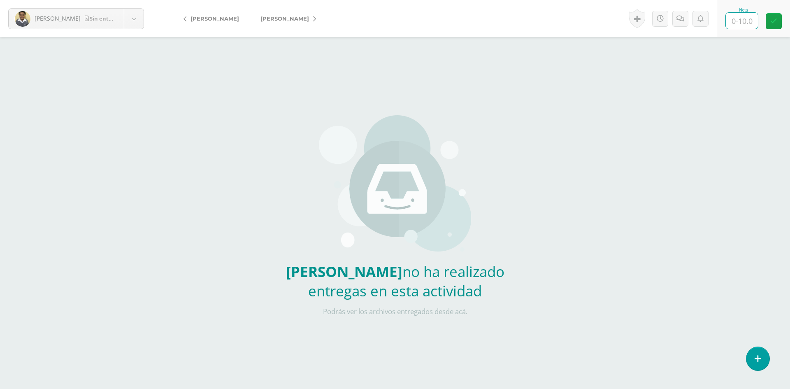
click at [742, 13] on input "text" at bounding box center [741, 21] width 32 height 16
type input "0"
click at [724, 68] on div "[PERSON_NAME] entrega [PERSON_NAME], [PERSON_NAME][GEOGRAPHIC_DATA][GEOGRAPHIC_…" at bounding box center [395, 171] width 790 height 342
click at [682, 24] on link at bounding box center [680, 19] width 16 height 16
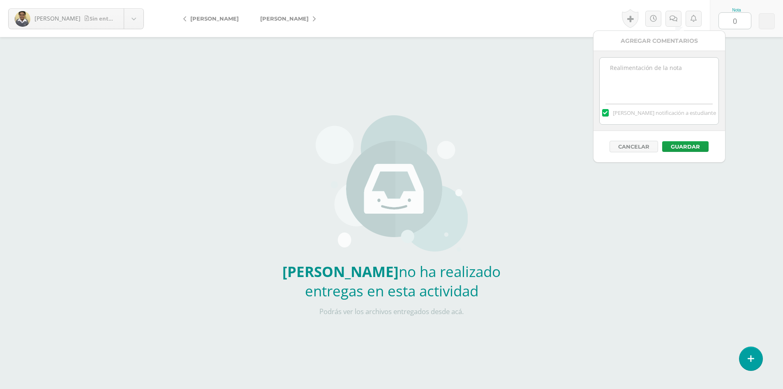
click at [687, 72] on textarea at bounding box center [659, 78] width 119 height 41
click at [635, 65] on textarea "No realizo la actividad" at bounding box center [659, 78] width 119 height 41
type textarea "No realizo la actividad"
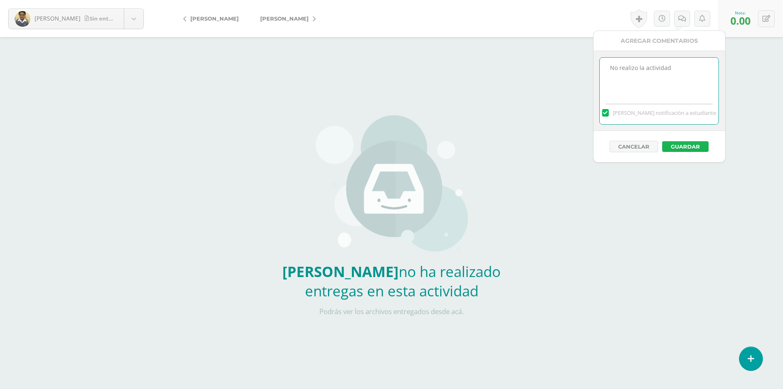
click at [700, 143] on button "Guardar" at bounding box center [686, 146] width 46 height 11
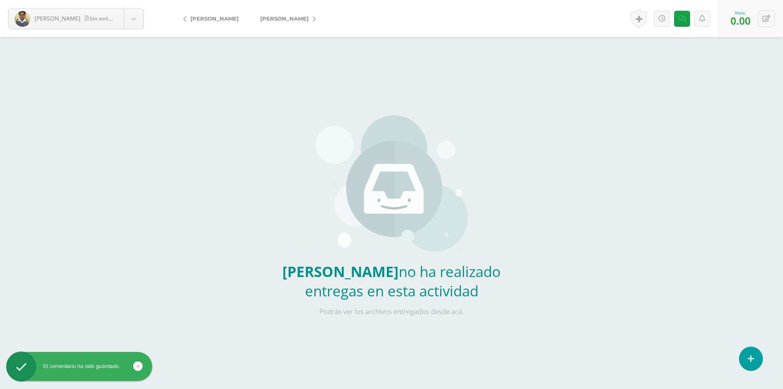
click at [280, 18] on span "[PERSON_NAME]" at bounding box center [284, 18] width 49 height 7
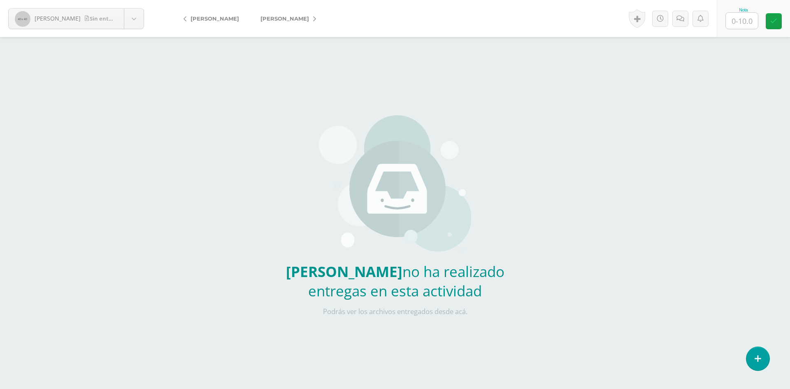
click at [751, 27] on input "text" at bounding box center [741, 21] width 32 height 16
type input "0"
click at [726, 52] on div "López, Alejandro Sin entrega Alvarado, Julio Arévalo, Santiago Castañeda, Aleja…" at bounding box center [395, 171] width 790 height 342
click at [681, 17] on icon at bounding box center [680, 18] width 8 height 7
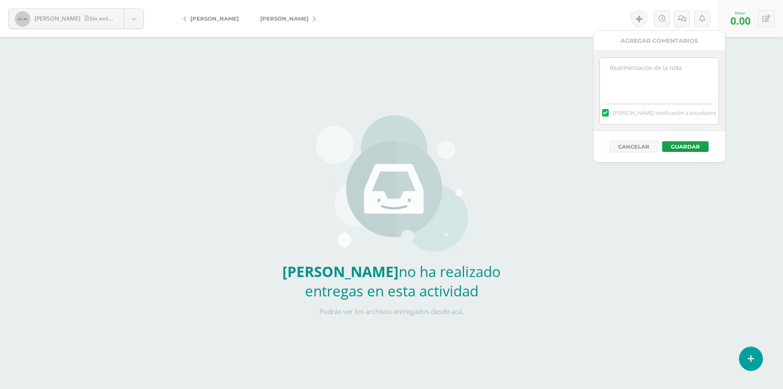
click at [686, 60] on textarea at bounding box center [659, 78] width 119 height 41
paste textarea "No realizo la actividad"
type textarea "No realizo la actividad"
click at [695, 156] on div "Cancelar Guardar" at bounding box center [660, 146] width 132 height 31
click at [695, 152] on div "Cancelar Guardar" at bounding box center [660, 146] width 132 height 31
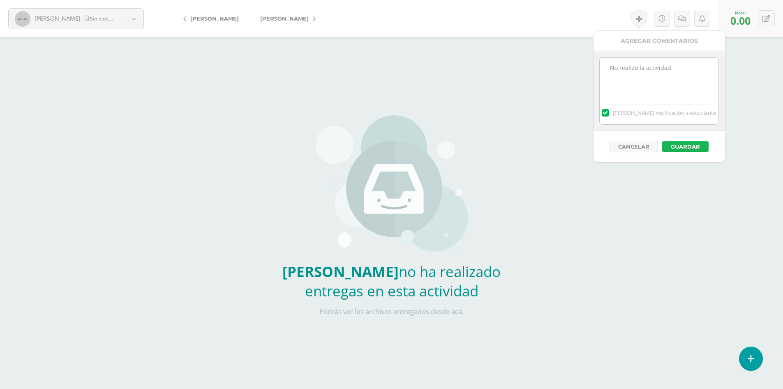
click at [692, 148] on button "Guardar" at bounding box center [686, 146] width 46 height 11
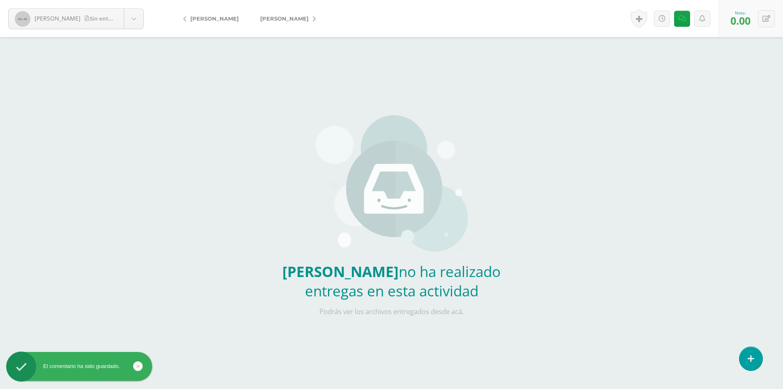
click at [280, 24] on link "[PERSON_NAME]" at bounding box center [286, 19] width 73 height 20
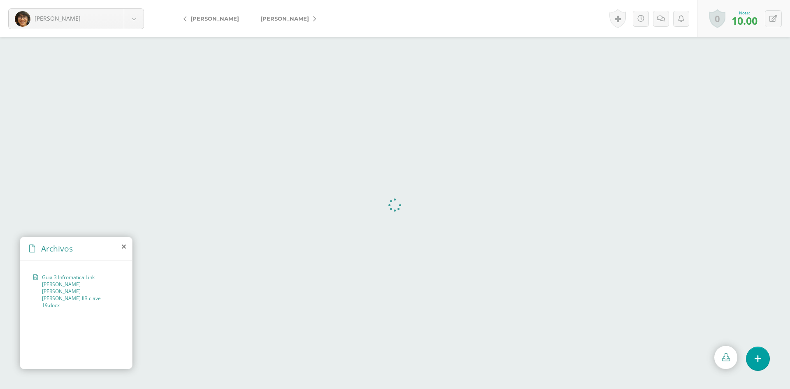
click at [302, 16] on link "[PERSON_NAME]" at bounding box center [286, 19] width 73 height 20
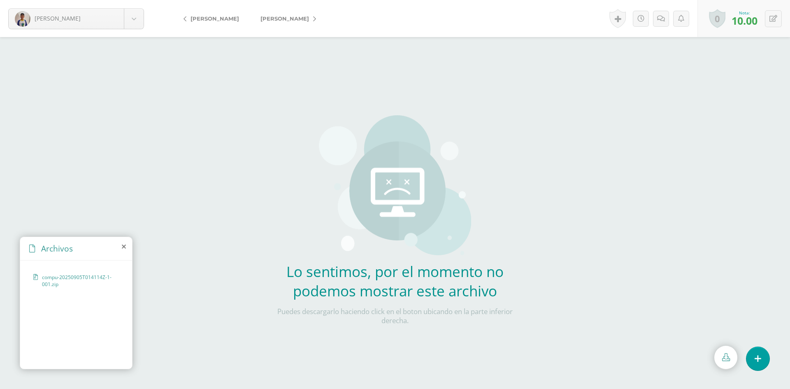
click at [268, 18] on span "[PERSON_NAME]" at bounding box center [284, 18] width 49 height 7
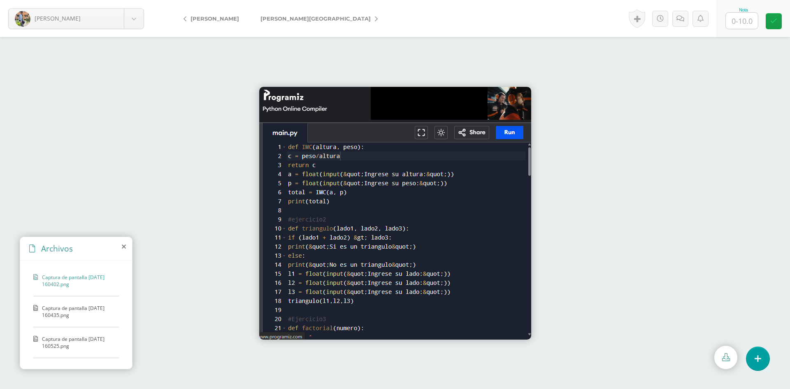
click at [48, 311] on span "Captura de pantalla 2025-09-09 160435.png" at bounding box center [78, 311] width 73 height 14
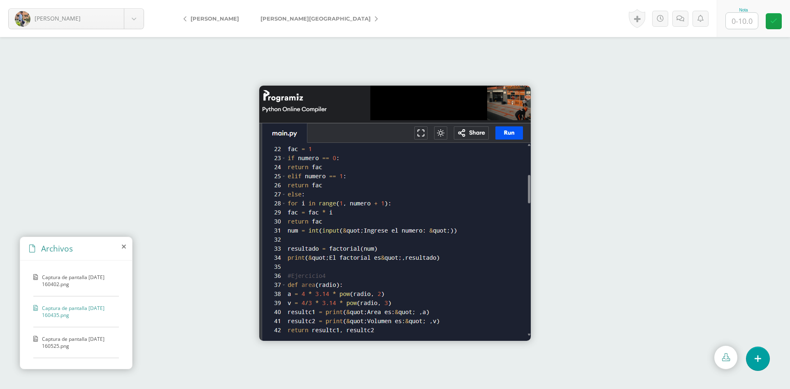
drag, startPoint x: 64, startPoint y: 337, endPoint x: 76, endPoint y: 335, distance: 12.6
click at [65, 337] on span "Captura de pantalla 2025-09-09 160525.png" at bounding box center [78, 342] width 73 height 14
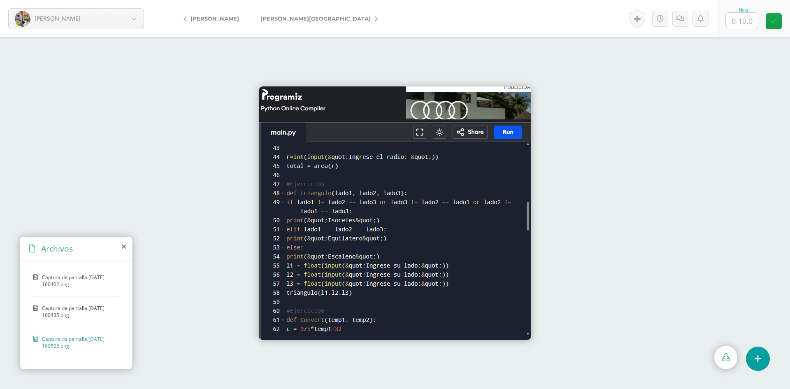
scroll to position [115, 0]
click at [80, 314] on span "Captura de pantalla 2025-09-09 160631.png" at bounding box center [78, 320] width 73 height 14
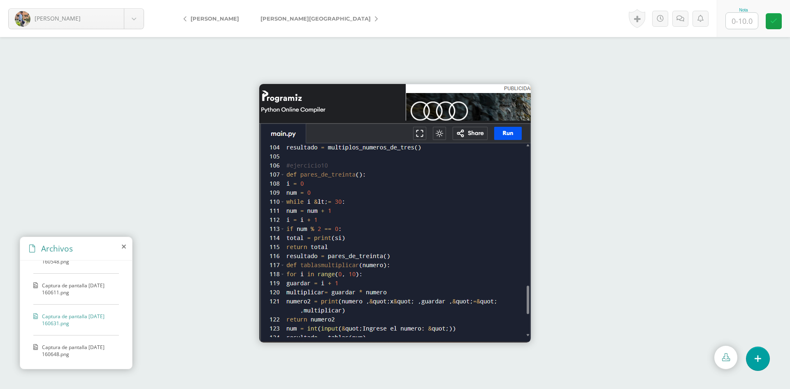
click at [80, 348] on span "Captura de pantalla 2025-09-09 160648.png" at bounding box center [78, 350] width 73 height 14
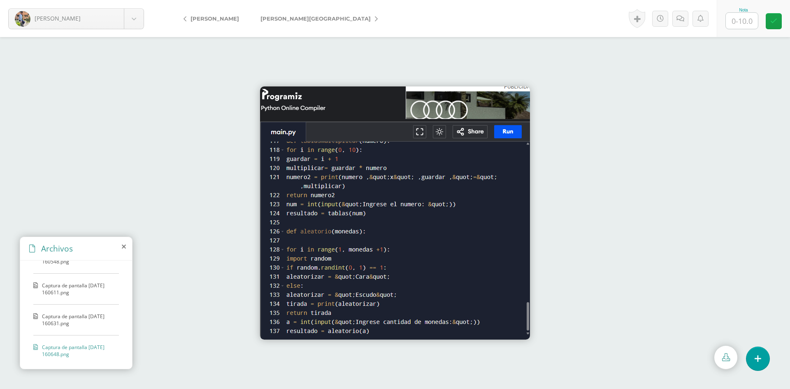
click at [735, 23] on input "text" at bounding box center [741, 21] width 32 height 16
type input "7"
click at [750, 78] on div at bounding box center [395, 213] width 790 height 352
click at [693, 18] on link at bounding box center [689, 19] width 16 height 16
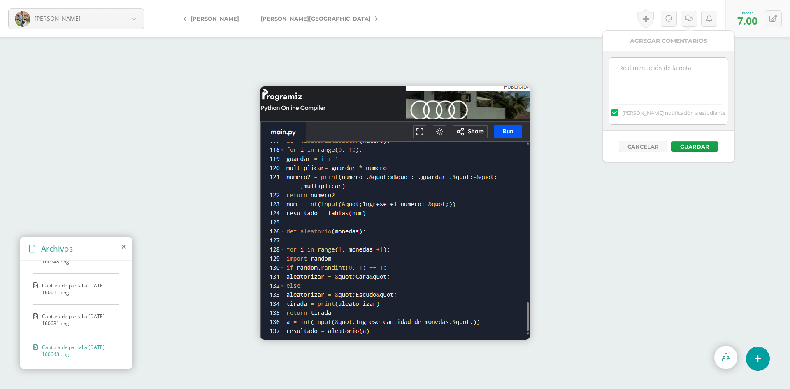
click at [681, 80] on textarea at bounding box center [668, 78] width 119 height 41
paste textarea "La instrucción fue grabar un video, no documento"
type textarea "La instrucción fue grabar un video, no documento"
click at [702, 145] on button "Guardar" at bounding box center [694, 146] width 46 height 11
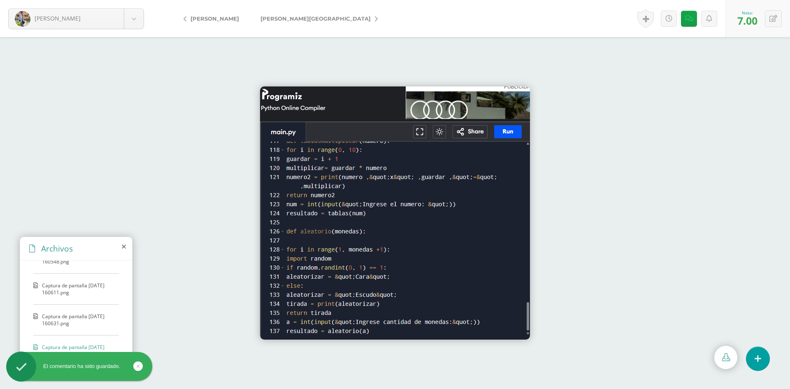
click at [284, 16] on span "[PERSON_NAME][GEOGRAPHIC_DATA]" at bounding box center [315, 18] width 110 height 7
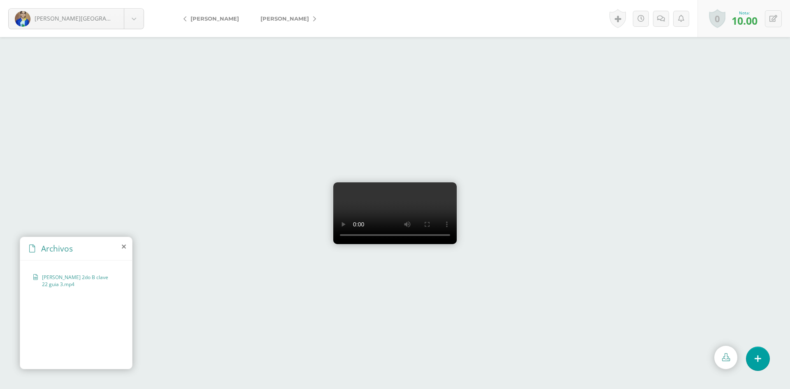
click at [218, 22] on link "[PERSON_NAME]" at bounding box center [213, 19] width 73 height 20
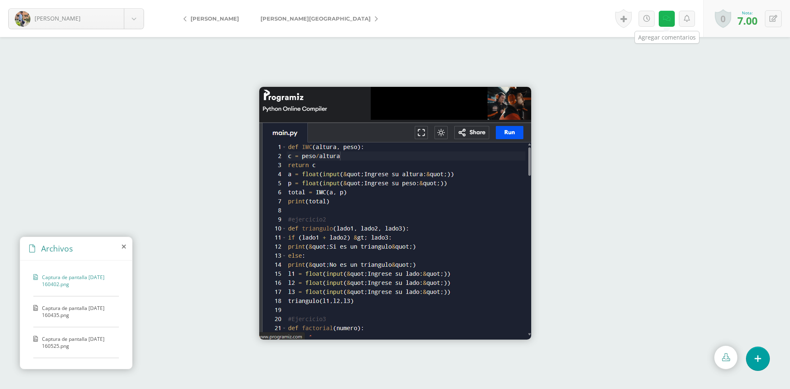
click at [668, 23] on link at bounding box center [666, 19] width 16 height 16
click at [668, 25] on link at bounding box center [666, 19] width 16 height 16
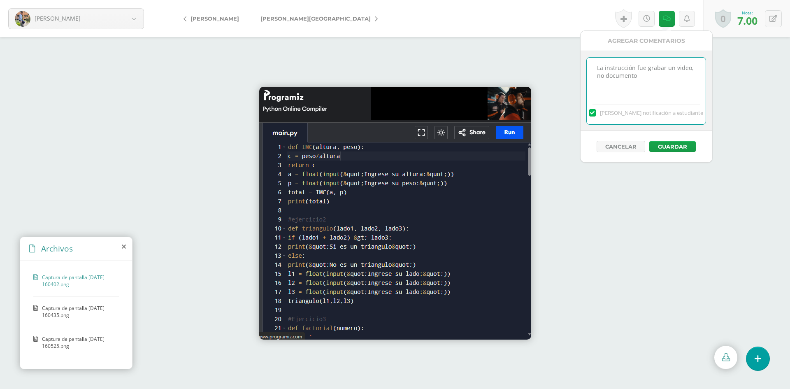
drag, startPoint x: 671, startPoint y: 77, endPoint x: 518, endPoint y: 51, distance: 155.2
click at [521, 50] on body "Mazariegos, José Alvarado, Julio Arévalo, Santiago Castañeda, Alejandro Castill…" at bounding box center [395, 194] width 790 height 389
click at [692, 150] on button "Guardar" at bounding box center [672, 146] width 46 height 11
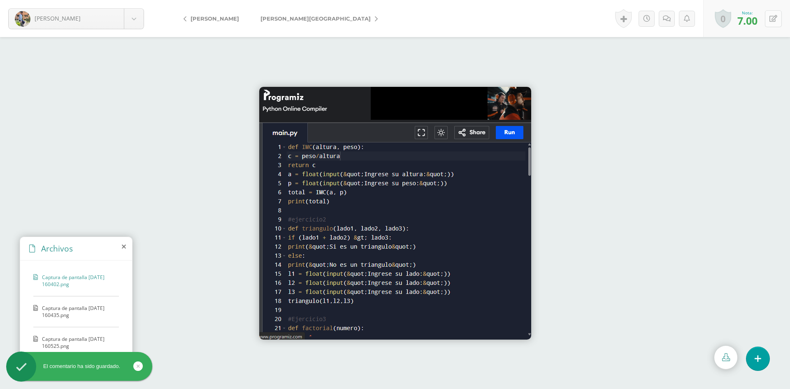
click at [771, 16] on icon at bounding box center [773, 18] width 8 height 7
type input "10"
click at [671, 68] on div at bounding box center [395, 213] width 790 height 352
click at [283, 26] on link "Mejía, Diego" at bounding box center [317, 19] width 134 height 20
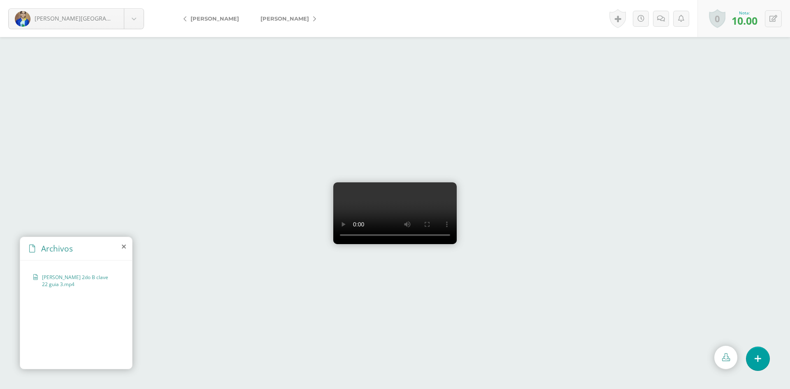
click at [457, 216] on video at bounding box center [394, 213] width 123 height 62
click at [728, 116] on div at bounding box center [395, 213] width 790 height 352
click at [283, 28] on link "[PERSON_NAME]" at bounding box center [286, 19] width 73 height 20
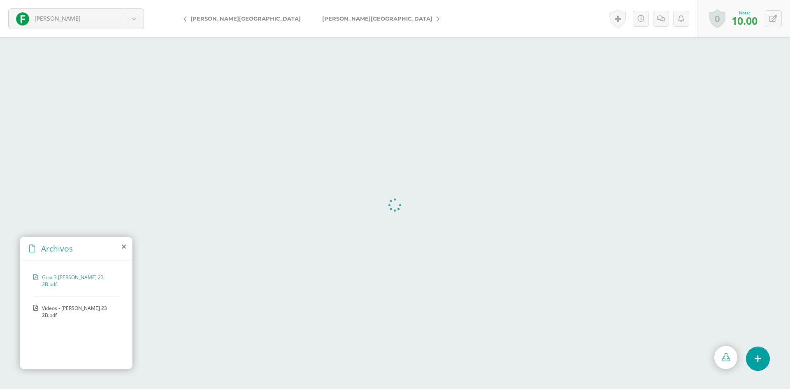
click at [86, 311] on span "Videos - [PERSON_NAME] 23 2B.pdf" at bounding box center [78, 311] width 73 height 14
click at [91, 280] on span "Guia 3 [PERSON_NAME] 23 2B.pdf" at bounding box center [78, 280] width 73 height 14
click at [311, 22] on link "[PERSON_NAME][GEOGRAPHIC_DATA]" at bounding box center [378, 19] width 134 height 20
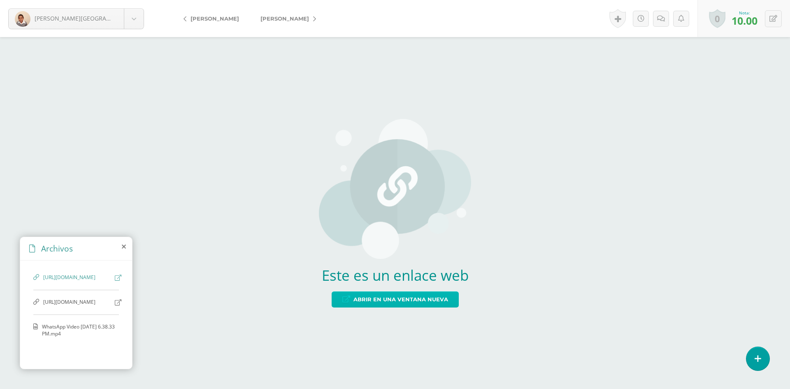
click at [436, 304] on span "Abrir en una ventana nueva" at bounding box center [400, 299] width 95 height 15
drag, startPoint x: 668, startPoint y: 85, endPoint x: 533, endPoint y: 116, distance: 139.1
click at [668, 85] on div "Este es un enlace web Abrir en una ventana nueva" at bounding box center [395, 213] width 790 height 352
click at [85, 337] on span "WhatsApp Video [DATE] 6.38.33 PM.mp4" at bounding box center [78, 330] width 73 height 14
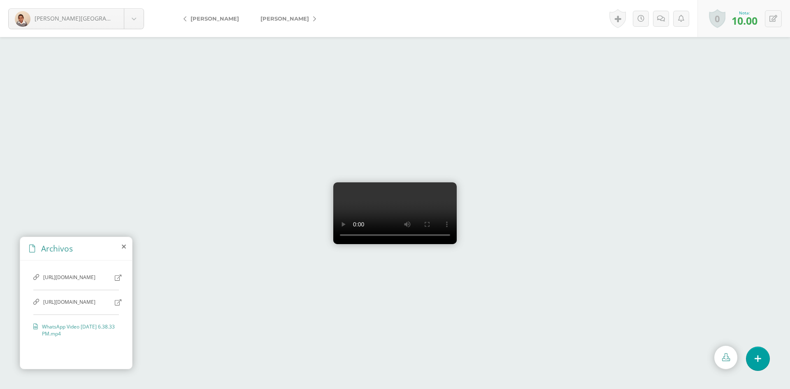
click at [251, 66] on div at bounding box center [395, 213] width 790 height 352
click at [280, 15] on link "[PERSON_NAME]" at bounding box center [286, 19] width 73 height 20
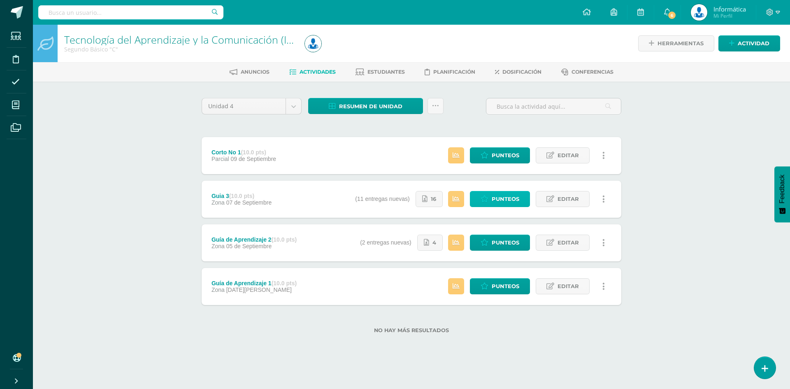
click at [507, 202] on span "Punteos" at bounding box center [505, 198] width 28 height 15
drag, startPoint x: 173, startPoint y: 9, endPoint x: 169, endPoint y: 12, distance: 5.0
click at [172, 9] on input "text" at bounding box center [130, 12] width 185 height 14
paste input "Rodrigo Aballi"
type input "Rodrigo Aballi"
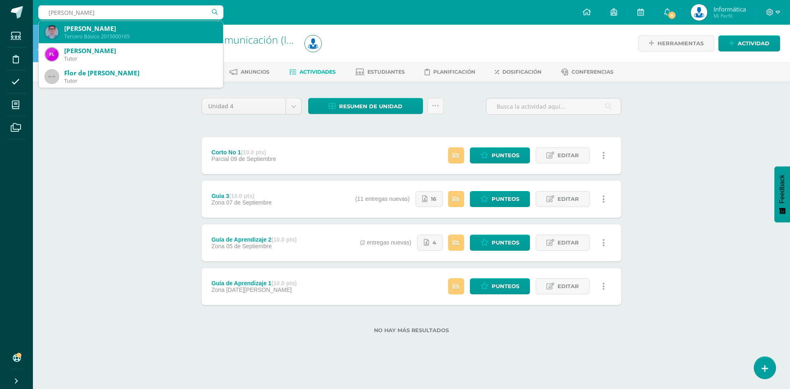
click at [171, 29] on div "José Rodrigo Aballí Pérez" at bounding box center [140, 28] width 152 height 9
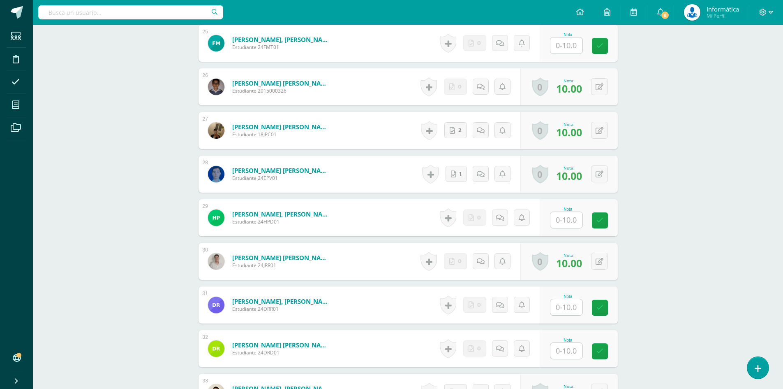
scroll to position [1266, 0]
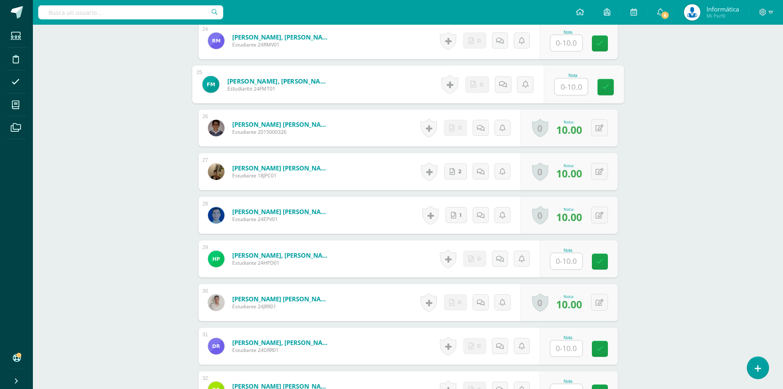
click at [581, 88] on input "text" at bounding box center [571, 87] width 33 height 16
type input "8"
click at [503, 87] on div "Historial de actividad No hay historial para esta actividad 0 Agregar Comentari…" at bounding box center [491, 84] width 106 height 38
click at [510, 90] on link at bounding box center [512, 84] width 16 height 16
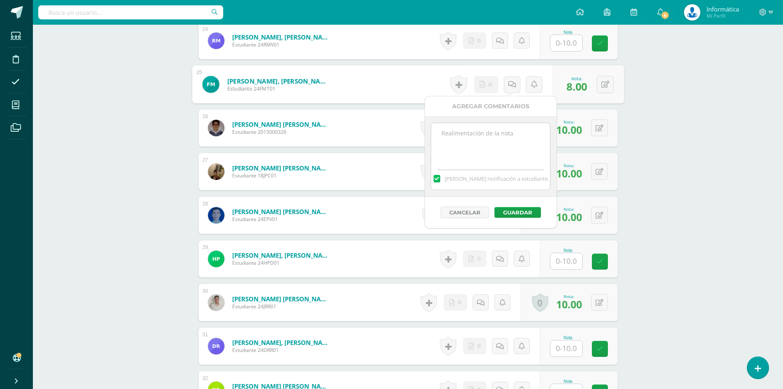
click at [502, 152] on textarea at bounding box center [490, 143] width 119 height 41
type textarea "Entrego por correo el 09/09"
click at [524, 218] on div "Cancelar Guardar" at bounding box center [491, 212] width 132 height 31
click at [524, 216] on button "Guardar" at bounding box center [518, 212] width 46 height 11
click at [531, 211] on button "Guardar" at bounding box center [518, 212] width 46 height 11
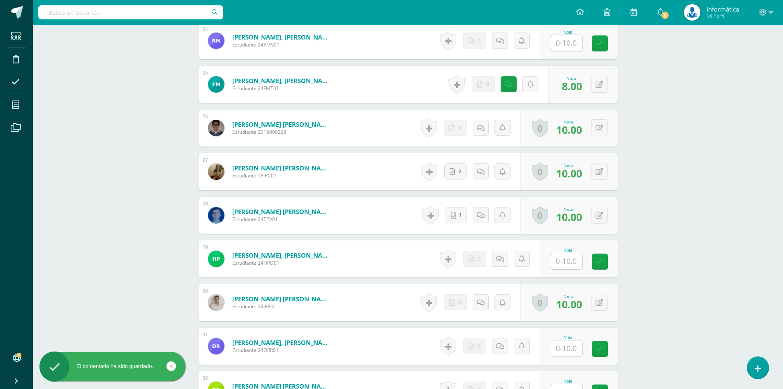
drag, startPoint x: 667, startPoint y: 151, endPoint x: 634, endPoint y: 137, distance: 36.4
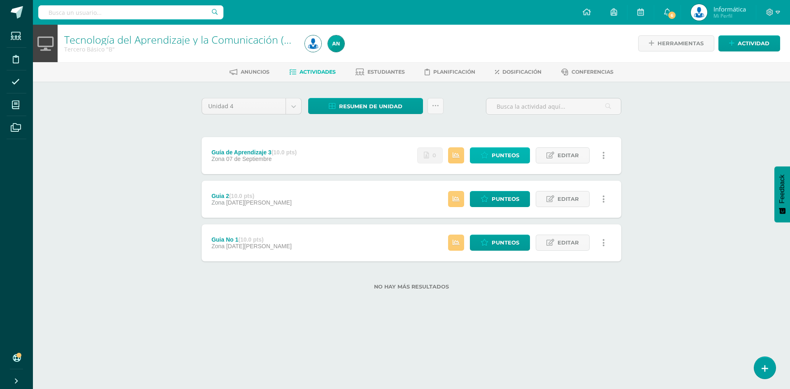
click at [520, 151] on link "Punteos" at bounding box center [500, 155] width 60 height 16
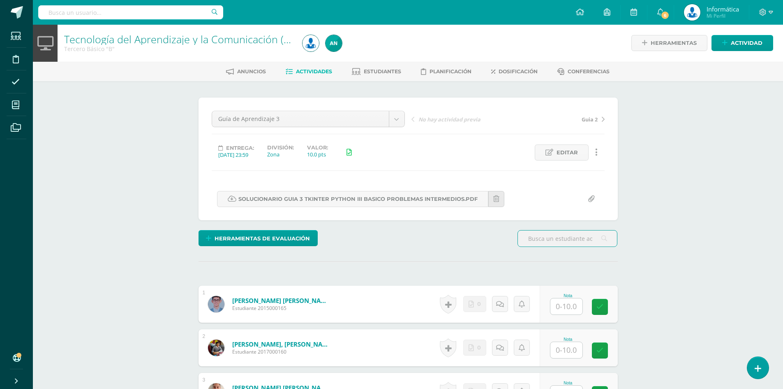
scroll to position [83, 0]
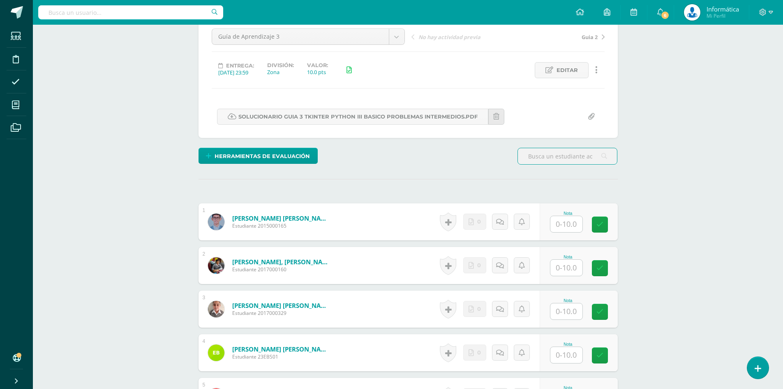
drag, startPoint x: 556, startPoint y: 227, endPoint x: 579, endPoint y: 228, distance: 22.2
click at [556, 227] on input "text" at bounding box center [567, 224] width 32 height 16
type input "10"
click at [505, 222] on link at bounding box center [500, 221] width 16 height 16
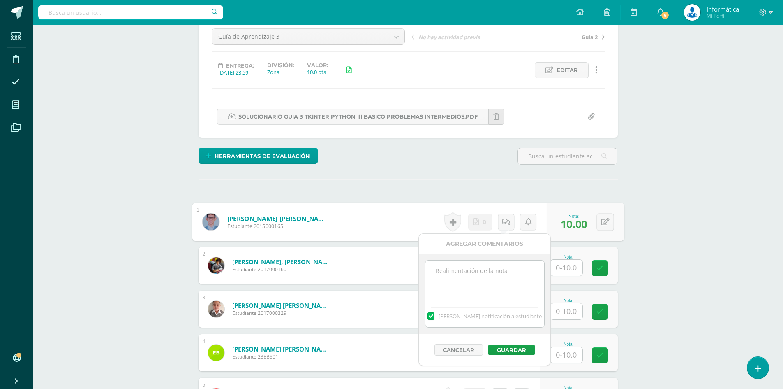
click at [510, 267] on textarea at bounding box center [485, 280] width 119 height 41
type textarea "Entrego por correo el 09/09"
click at [505, 351] on button "Guardar" at bounding box center [509, 349] width 46 height 11
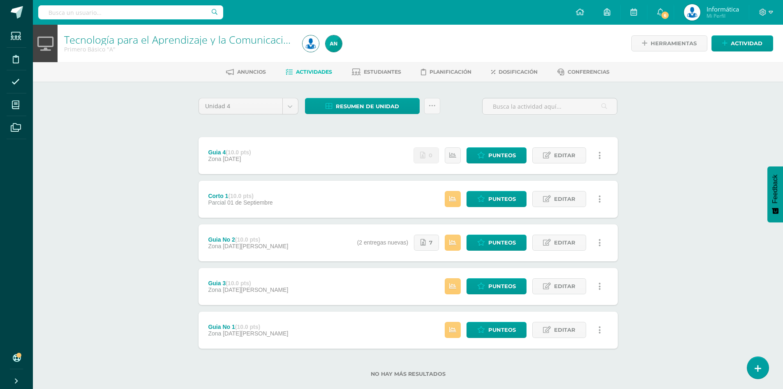
scroll to position [14, 0]
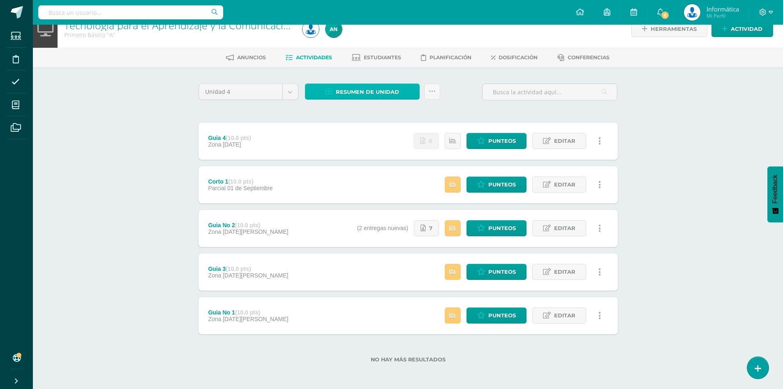
click at [382, 92] on span "Resumen de unidad" at bounding box center [367, 91] width 63 height 15
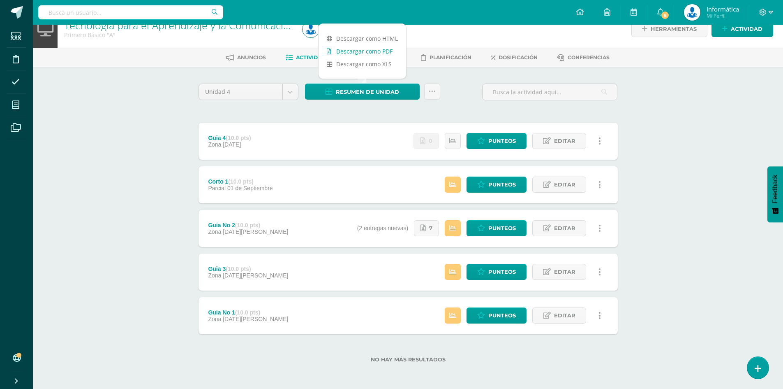
click at [379, 52] on link "Descargar como PDF" at bounding box center [363, 51] width 88 height 13
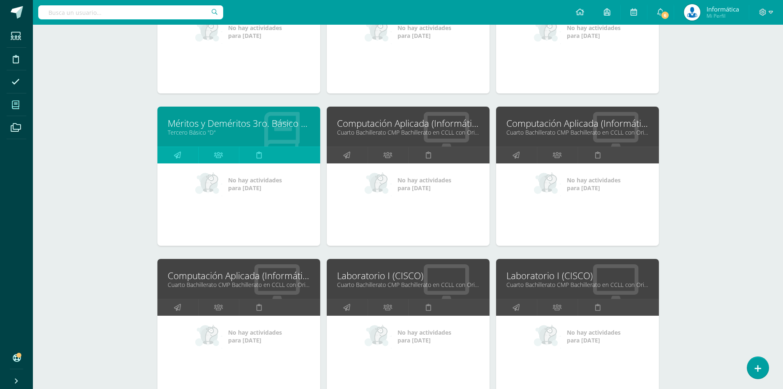
scroll to position [1305, 0]
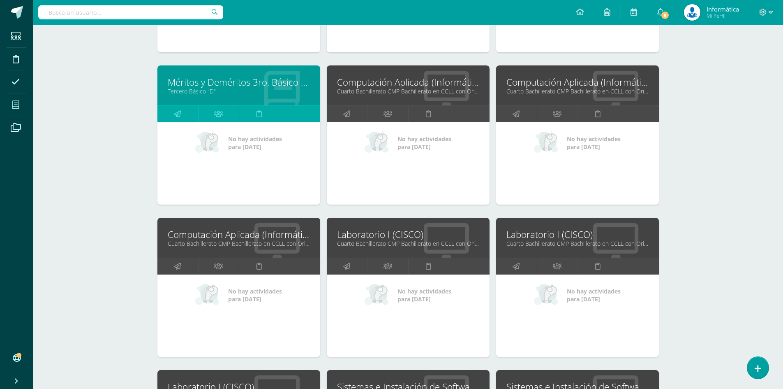
click at [559, 70] on div "Computación Aplicada (Informática) Cuarto Bachillerato CMP Bachillerato en CCLL…" at bounding box center [577, 85] width 163 height 40
click at [559, 88] on link "Cuarto Bachillerato CMP Bachillerato en CCLL con Orientación en Computación "D"" at bounding box center [578, 91] width 142 height 8
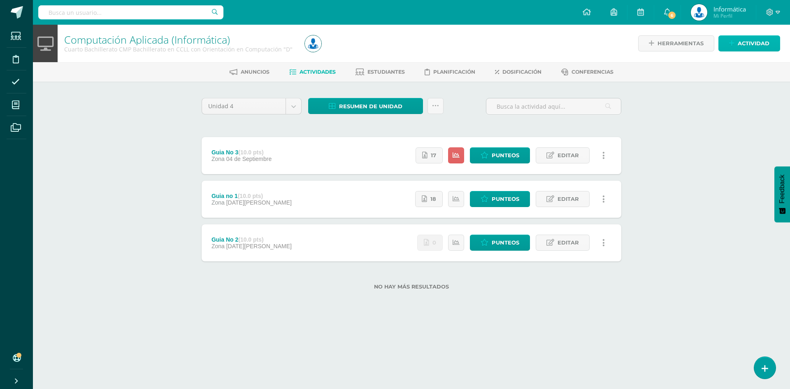
click at [741, 47] on span "Actividad" at bounding box center [753, 43] width 32 height 15
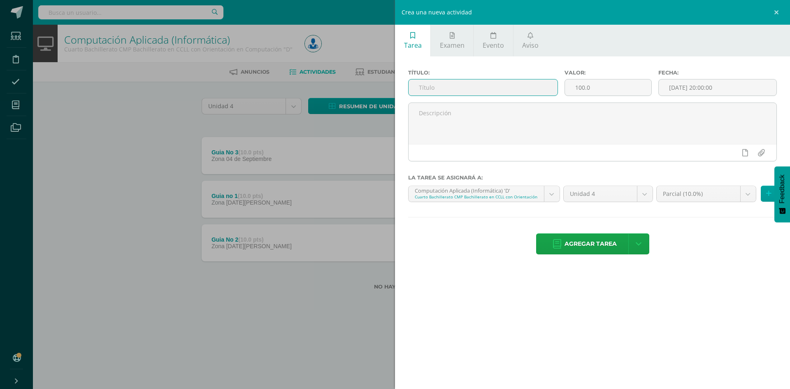
click at [503, 88] on input "text" at bounding box center [482, 87] width 149 height 16
type input "Corto No 1"
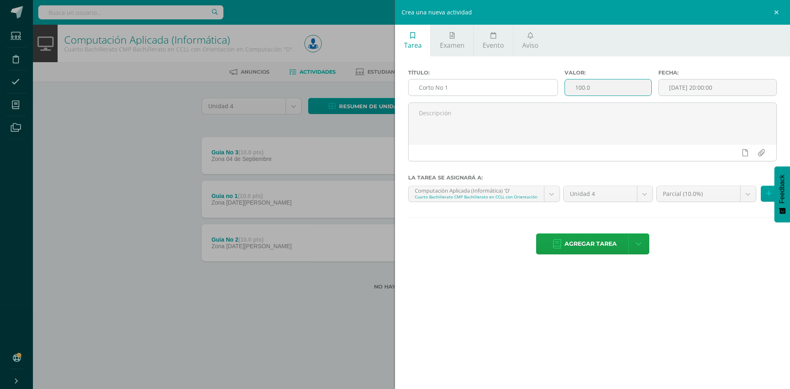
drag, startPoint x: 577, startPoint y: 89, endPoint x: 539, endPoint y: 89, distance: 37.4
click at [539, 89] on div "Título: Corto No 1 Valor: 100.0 Fecha: [DATE] 20:00:00" at bounding box center [592, 86] width 375 height 33
type input "10"
click at [700, 82] on input "[DATE] 20:00:00" at bounding box center [717, 87] width 118 height 16
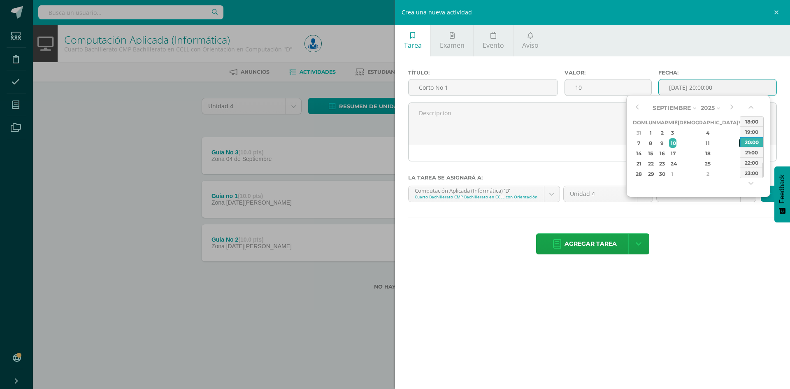
click at [739, 142] on div "12" at bounding box center [742, 142] width 7 height 9
click at [757, 172] on div "23:00" at bounding box center [751, 172] width 23 height 10
type input "[DATE] 23:00"
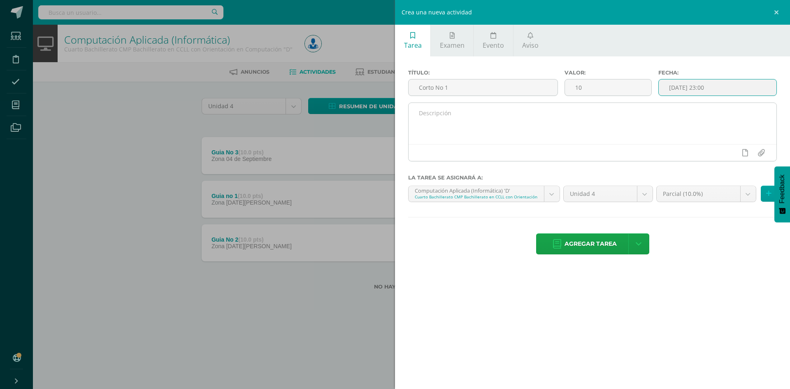
click at [638, 118] on textarea at bounding box center [592, 123] width 368 height 41
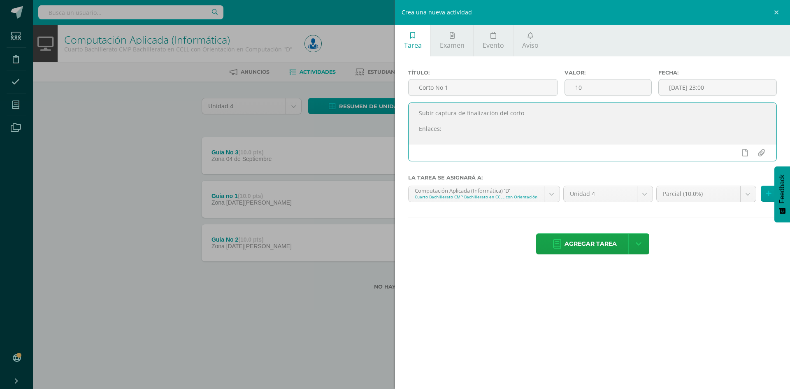
paste textarea "https://wayground.com/join?gc=49046178"
paste textarea "4904 6178"
type textarea "Subir captura de finalización del corto Enlaces: [URL][DOMAIN_NAME] Codigo: 490…"
click at [678, 199] on body "Estudiantes Disciplina Asistencia Mis cursos Archivos Soporte Centro de ayuda Ú…" at bounding box center [395, 158] width 790 height 316
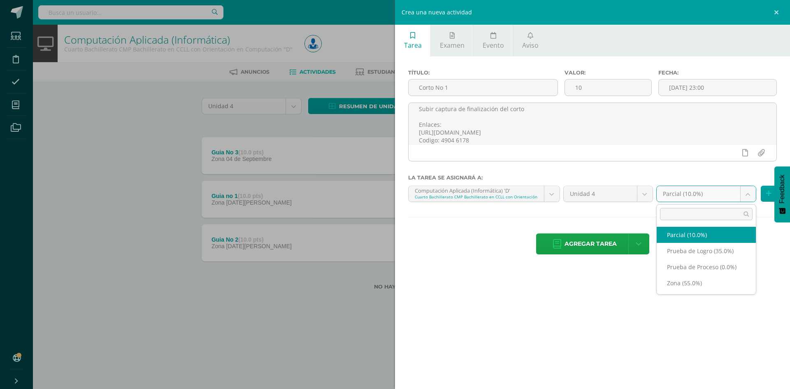
select select "161313"
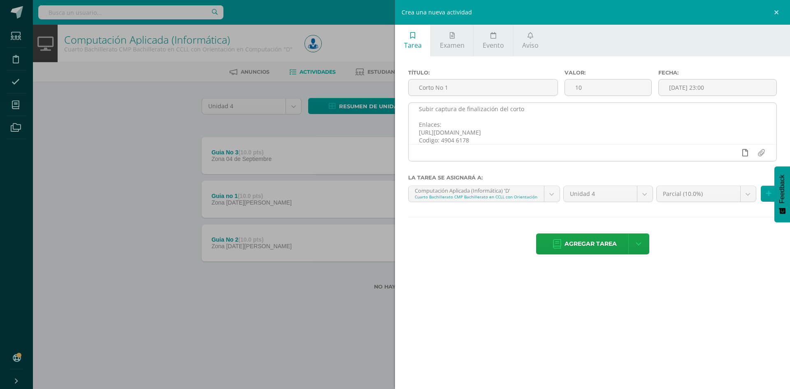
click at [745, 153] on icon at bounding box center [745, 152] width 6 height 7
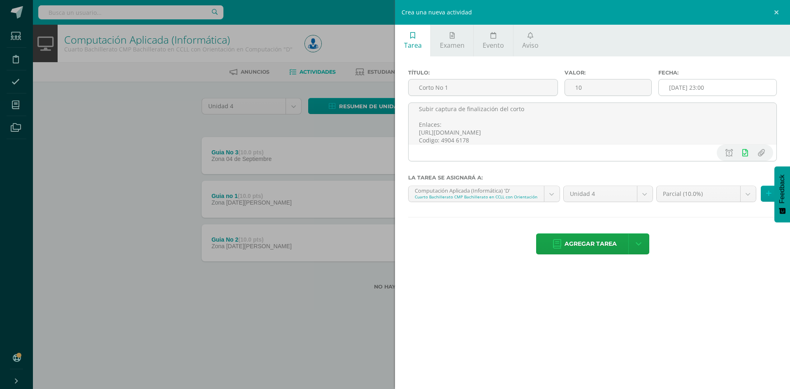
click at [701, 91] on input "2025-09-12 23:00" at bounding box center [717, 87] width 118 height 16
click at [607, 250] on span "Agregar tarea" at bounding box center [590, 244] width 52 height 20
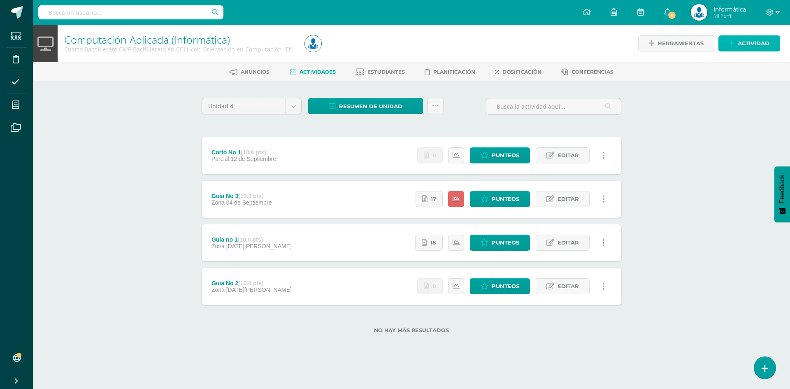
drag, startPoint x: 735, startPoint y: 46, endPoint x: 729, endPoint y: 51, distance: 7.1
click at [735, 46] on link "Actividad" at bounding box center [749, 43] width 62 height 16
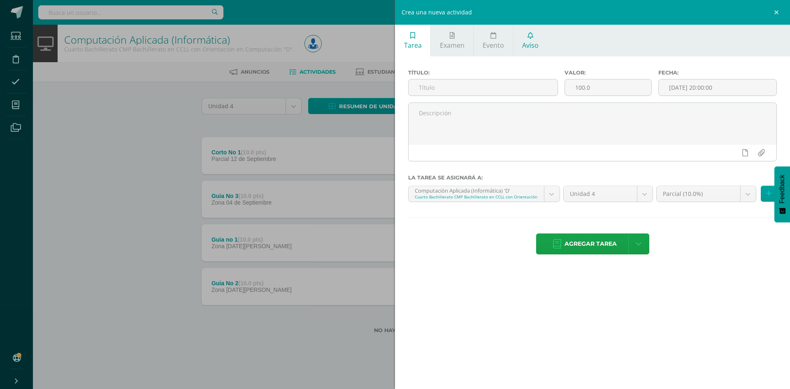
click at [528, 46] on span "Aviso" at bounding box center [530, 45] width 16 height 9
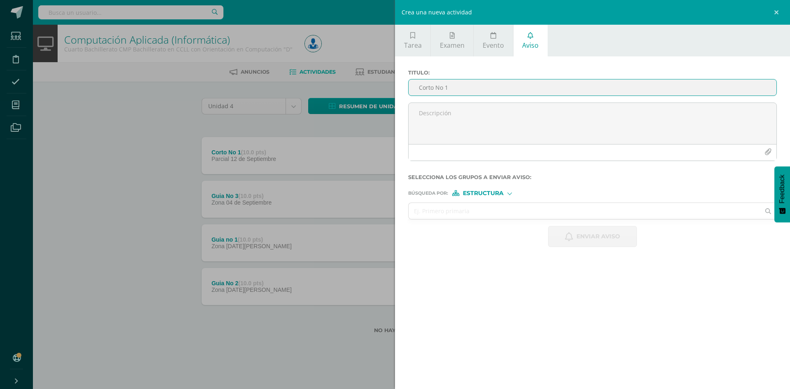
type input "Corto No 1"
drag, startPoint x: 426, startPoint y: 113, endPoint x: 411, endPoint y: 113, distance: 15.2
click at [411, 113] on textarea "Buenps" at bounding box center [592, 123] width 368 height 41
paste textarea "os días, estimados estudiantes, es un gusto saludarles por este medio. El prese…"
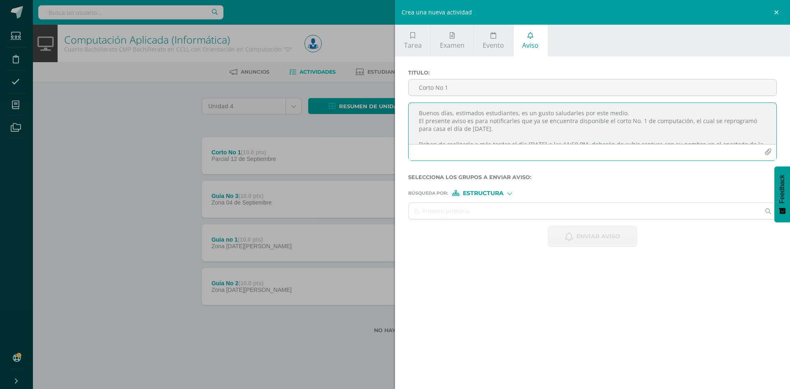
scroll to position [51, 0]
type textarea "Buenos días, estimados estudiantes, es un gusto saludarles por este medio. El p…"
click at [484, 213] on input "text" at bounding box center [583, 211] width 351 height 16
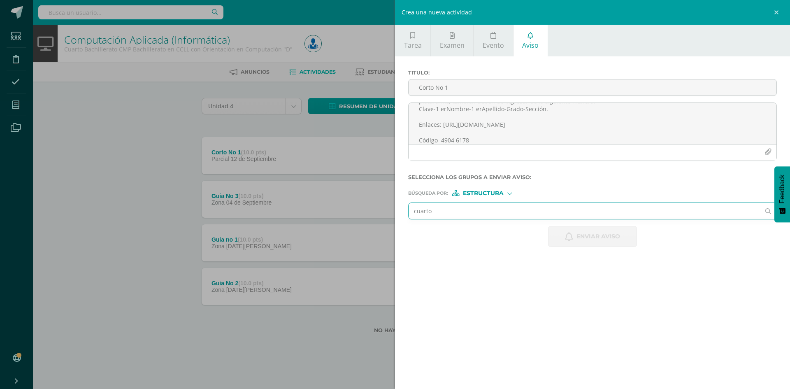
type input "cuarto D"
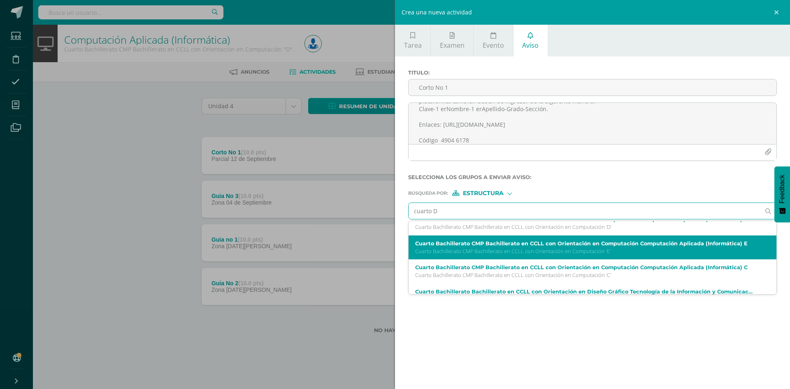
scroll to position [41, 0]
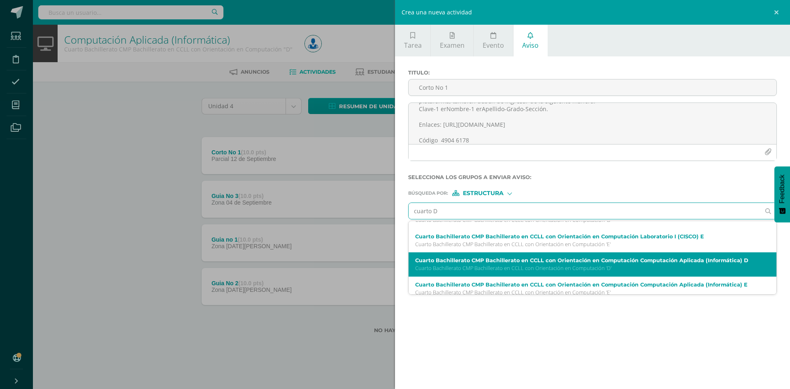
click at [601, 255] on div "Cuarto Bachillerato CMP Bachillerato en CCLL con Orientación en Computación Com…" at bounding box center [592, 264] width 368 height 24
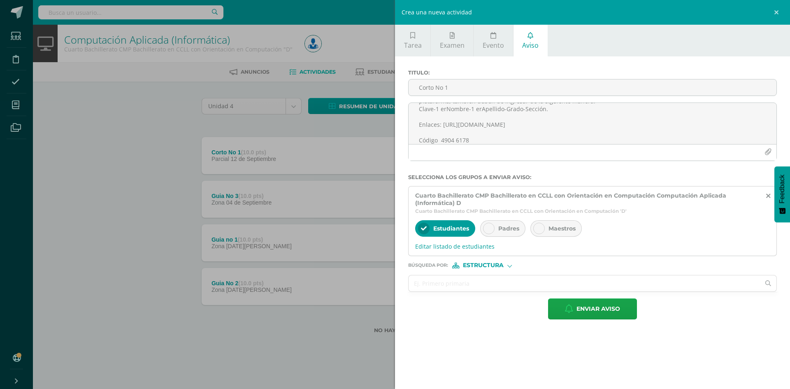
click at [515, 233] on div "Padres" at bounding box center [502, 228] width 45 height 16
click at [497, 263] on span "Estructura" at bounding box center [483, 265] width 41 height 5
click at [477, 288] on span "Persona" at bounding box center [486, 286] width 30 height 5
click at [478, 287] on input "text" at bounding box center [583, 283] width 351 height 16
type input "Angel Alvarez"
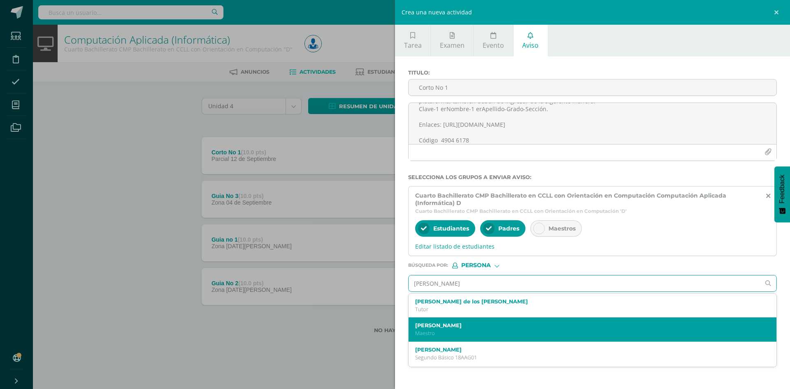
click at [545, 326] on label "Angel David Alvarez Rodriguez" at bounding box center [584, 325] width 338 height 6
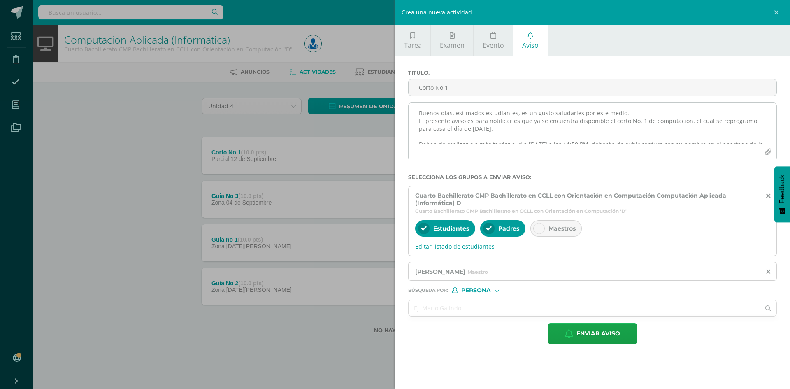
scroll to position [57, 0]
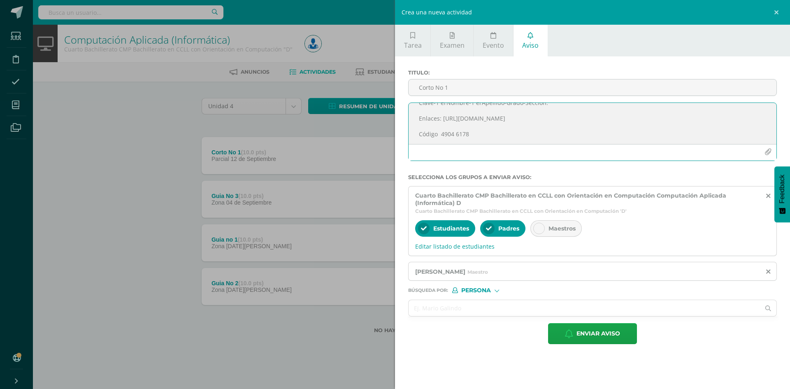
drag, startPoint x: 442, startPoint y: 132, endPoint x: 435, endPoint y: 133, distance: 7.1
click at [442, 132] on textarea "Buenos días, estimados estudiantes, es un gusto saludarles por este medio. El p…" at bounding box center [592, 123] width 368 height 41
click at [435, 134] on textarea "Buenos días, estimados estudiantes, es un gusto saludarles por este medio. El p…" at bounding box center [592, 123] width 368 height 41
click at [436, 134] on textarea "Buenos días, estimados estudiantes, es un gusto saludarles por este medio. El p…" at bounding box center [592, 123] width 368 height 41
click at [438, 134] on textarea "Buenos días, estimados estudiantes, es un gusto saludarles por este medio. El p…" at bounding box center [592, 123] width 368 height 41
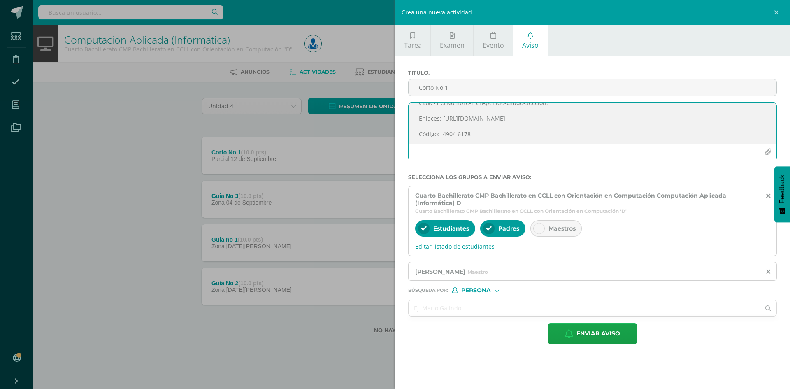
drag, startPoint x: 482, startPoint y: 136, endPoint x: 426, endPoint y: 118, distance: 58.7
click at [426, 118] on textarea "Buenos días, estimados estudiantes, es un gusto saludarles por este medio. El p…" at bounding box center [592, 123] width 368 height 41
click at [544, 127] on textarea "Buenos días, estimados estudiantes, es un gusto saludarles por este medio. El p…" at bounding box center [592, 123] width 368 height 41
drag, startPoint x: 552, startPoint y: 116, endPoint x: 459, endPoint y: 113, distance: 92.6
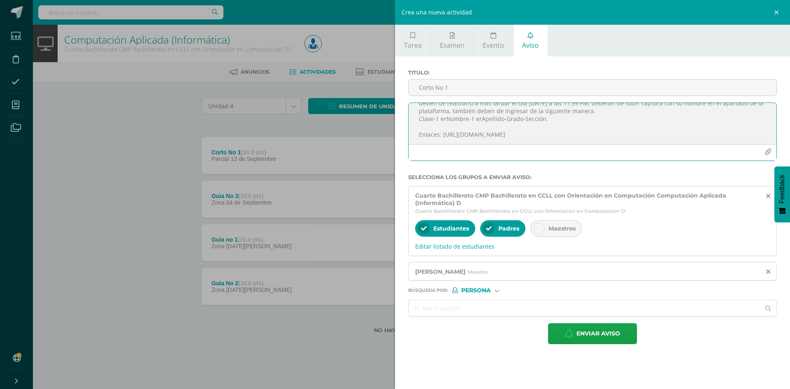
click at [459, 113] on textarea "Buenos días, estimados estudiantes, es un gusto saludarles por este medio. El p…" at bounding box center [592, 123] width 368 height 41
type textarea "Buenos días, estimados estudiantes, es un gusto saludarles por este medio. El p…"
click at [593, 334] on span "Enviar aviso" at bounding box center [598, 333] width 44 height 20
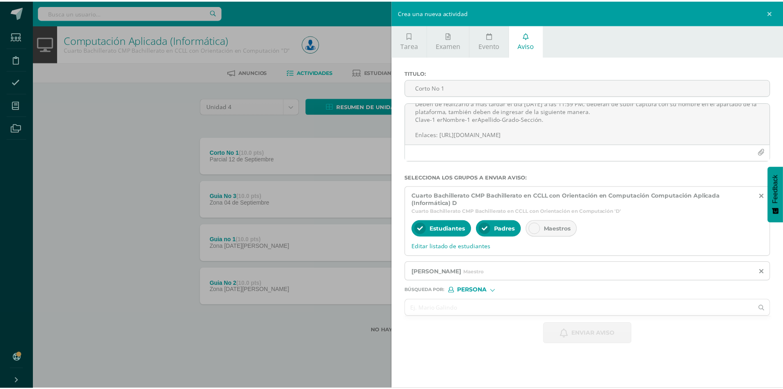
scroll to position [0, 0]
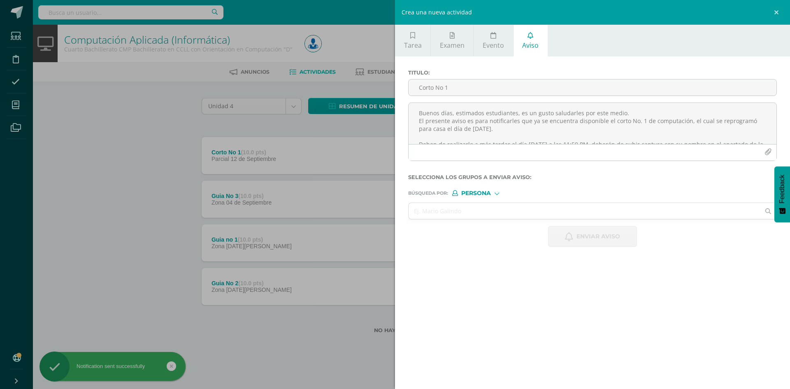
click at [142, 178] on div "Crea una nueva actividad Tarea Examen Evento Aviso Título: Valor: 100.0 Fecha: …" at bounding box center [395, 194] width 790 height 389
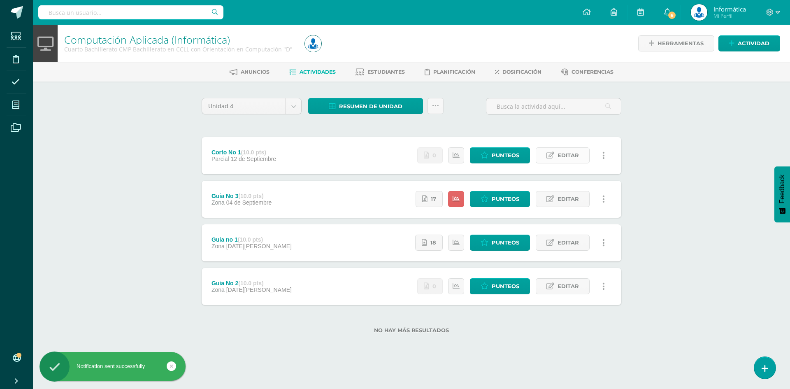
click at [548, 158] on icon at bounding box center [550, 155] width 8 height 7
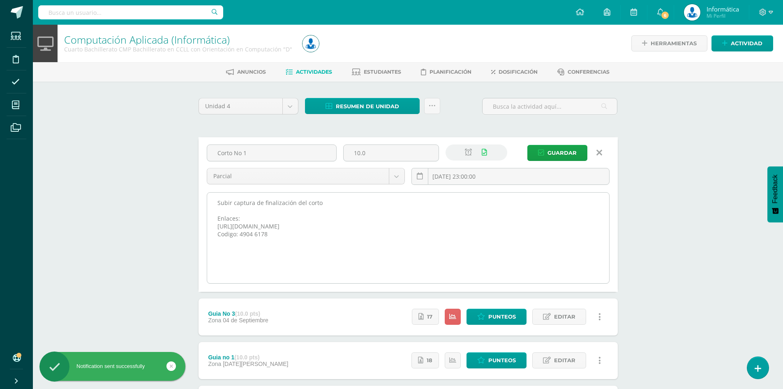
click at [292, 253] on textarea "Subir captura de finalización del corto Enlaces: https://wayground.com/join?gc=…" at bounding box center [408, 237] width 402 height 90
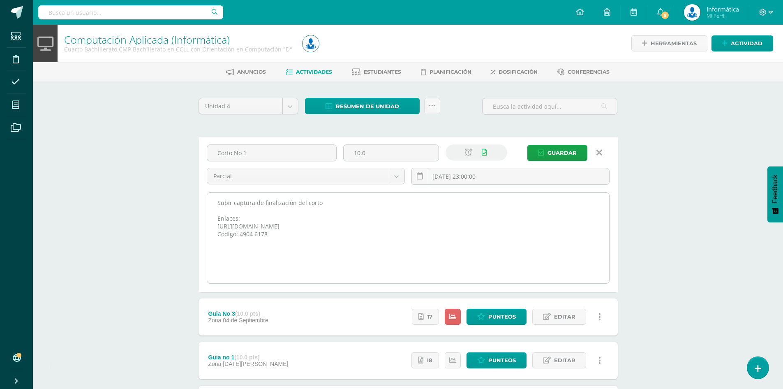
click at [285, 210] on textarea "Subir captura de finalización del corto Enlaces: https://wayground.com/join?gc=…" at bounding box center [408, 237] width 402 height 90
paste textarea "también deben de ingresar de la siguiente manera. Clave-1 erNombre-1 erApellido…"
click at [216, 209] on textarea "Subir captura de finalización del corto Enlaces: https://wayground.com/join?gc=…" at bounding box center [408, 237] width 402 height 90
drag, startPoint x: 358, startPoint y: 209, endPoint x: 283, endPoint y: 212, distance: 75.7
click at [283, 212] on textarea "Subir captura de finalización del corto Enlaces: https://wayground.com/join?gc=…" at bounding box center [408, 237] width 402 height 90
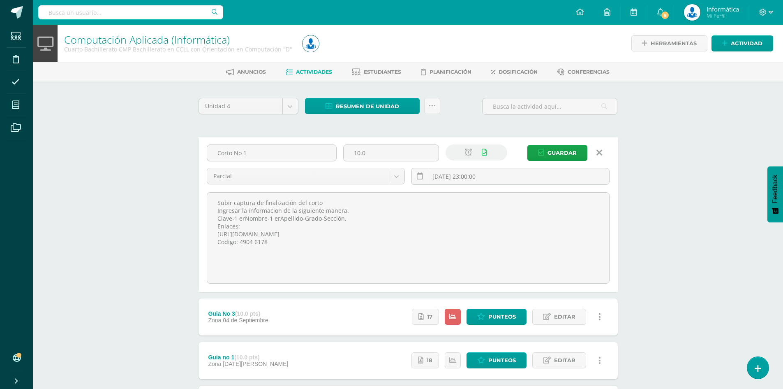
type textarea "Subir captura de finalización del corto Ingresar la informacion de la siguiente…"
drag, startPoint x: 556, startPoint y: 138, endPoint x: 554, endPoint y: 148, distance: 10.9
click at [556, 140] on div "Corto No 1 10.0 Parcial Zona Prueba de Proceso Prueba de Logro Parcial 2025-09-…" at bounding box center [408, 214] width 419 height 155
click at [555, 149] on span "Guardar" at bounding box center [562, 152] width 29 height 15
